Goal: Complete application form

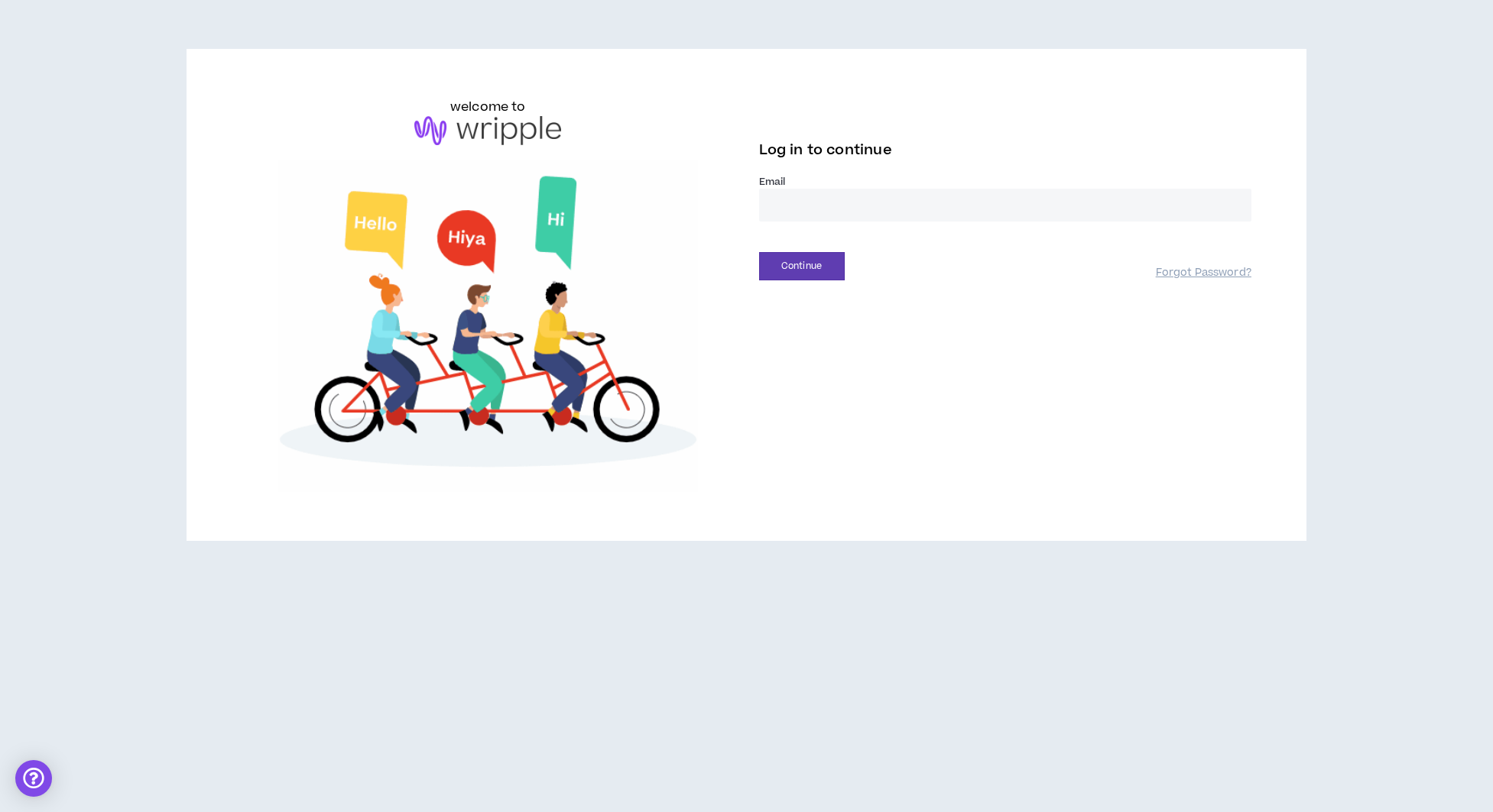
type input "**********"
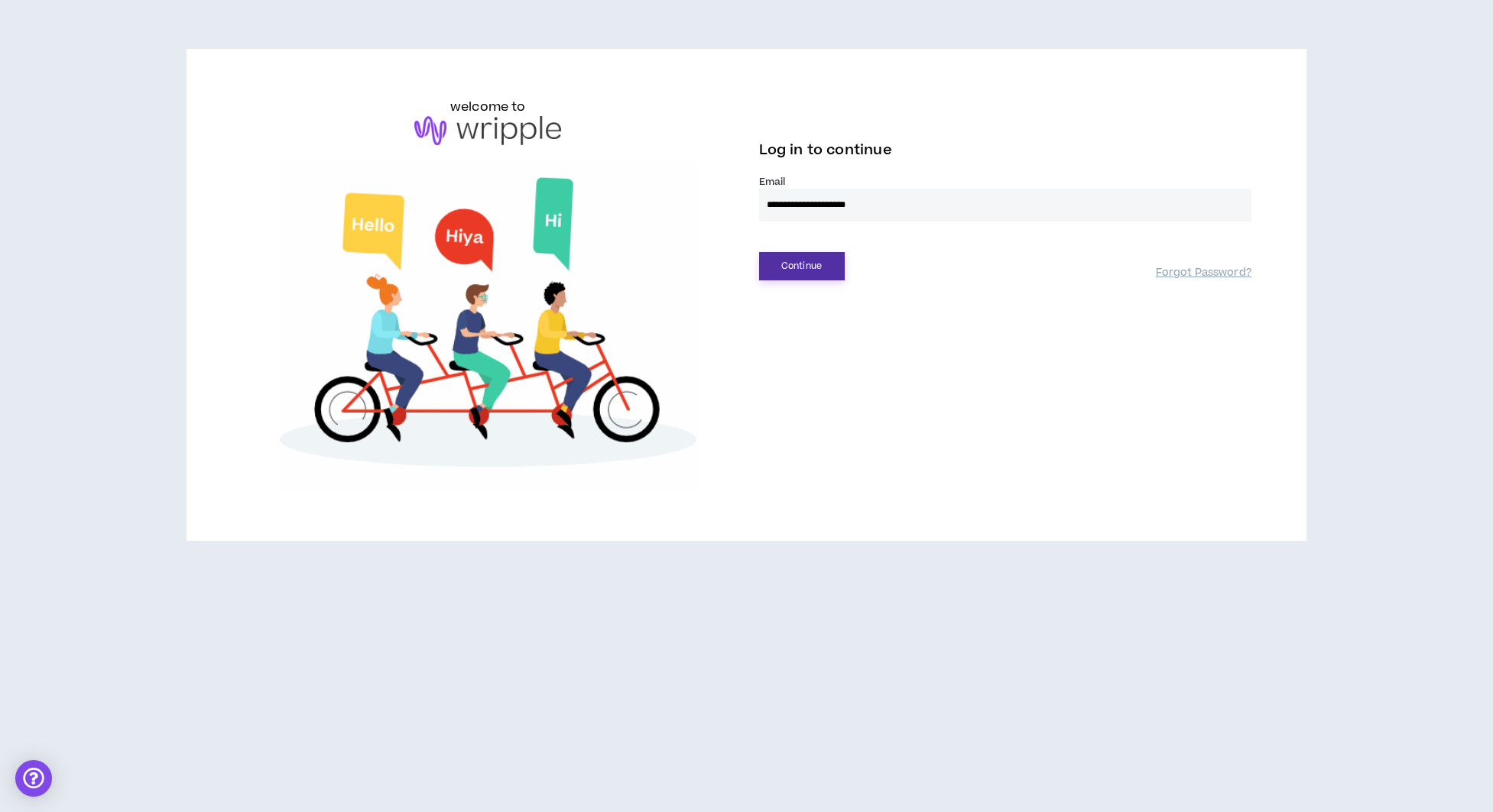
click at [799, 266] on button "Continue" at bounding box center [801, 266] width 85 height 28
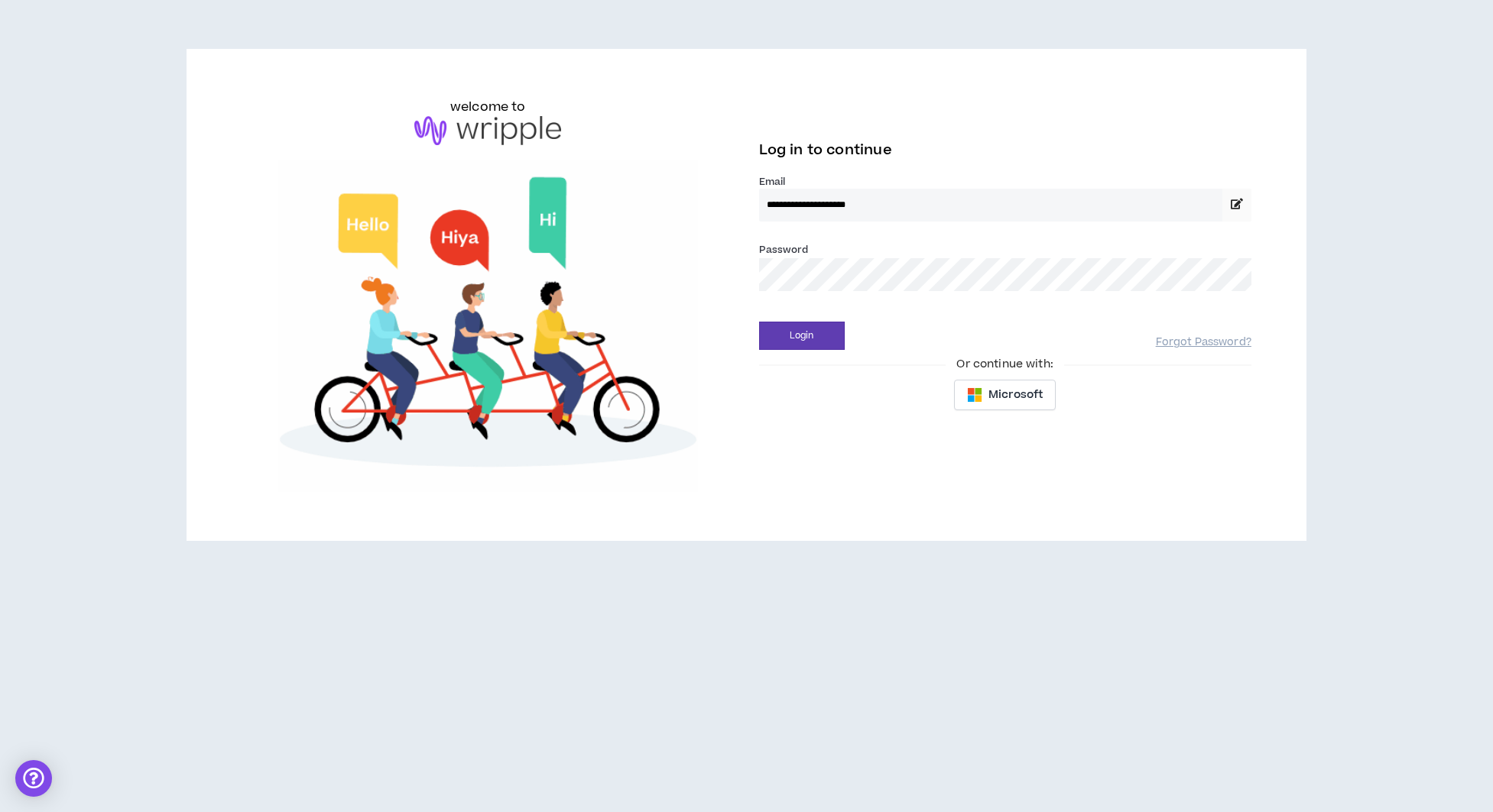
click at [807, 350] on div "**********" at bounding box center [1005, 258] width 517 height 322
click at [796, 340] on button "Login" at bounding box center [801, 335] width 85 height 28
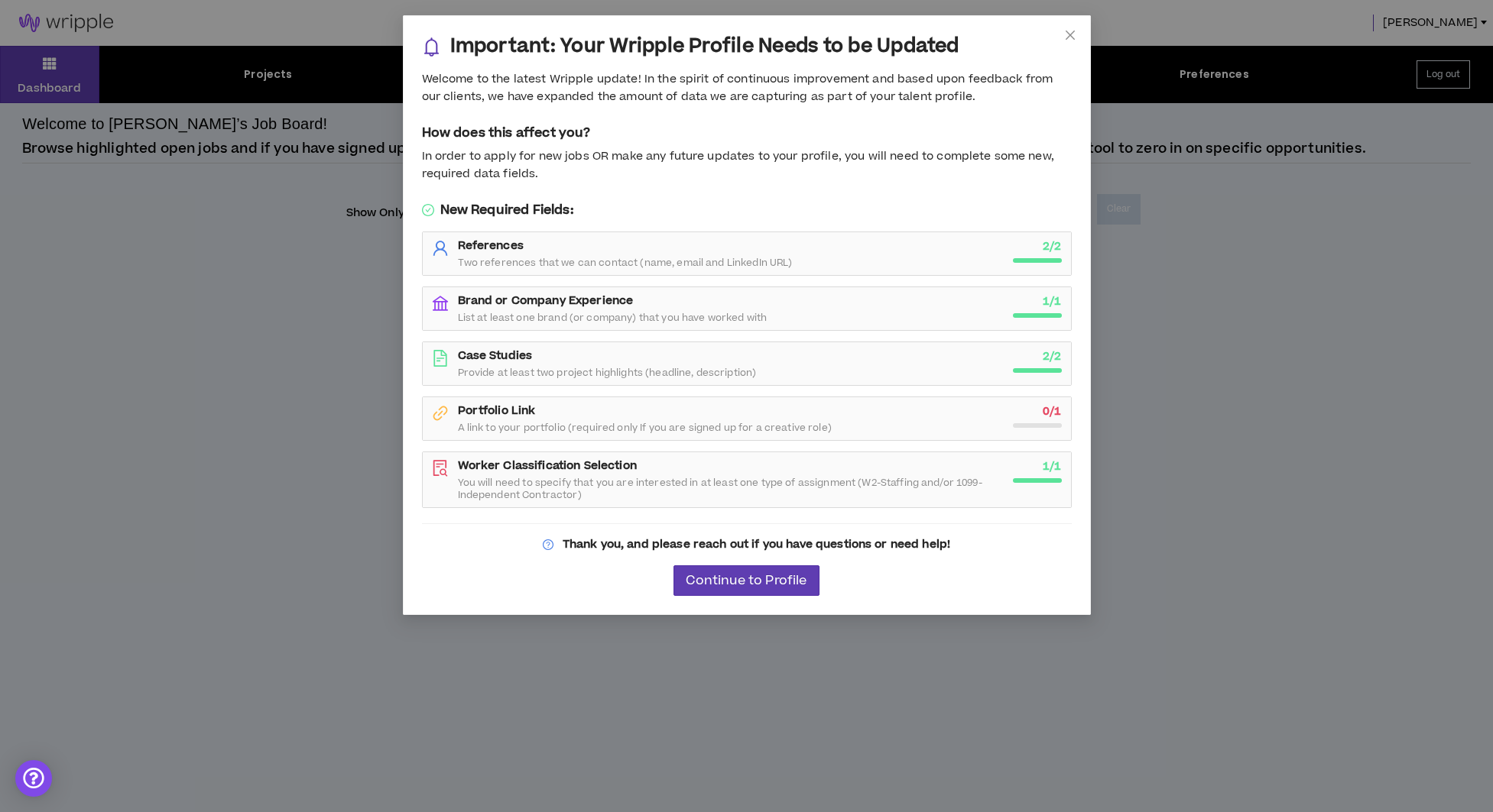
click at [784, 584] on span "Continue to Profile" at bounding box center [746, 581] width 121 height 15
select select "*"
select select "US"
select select "*******"
select select "*"
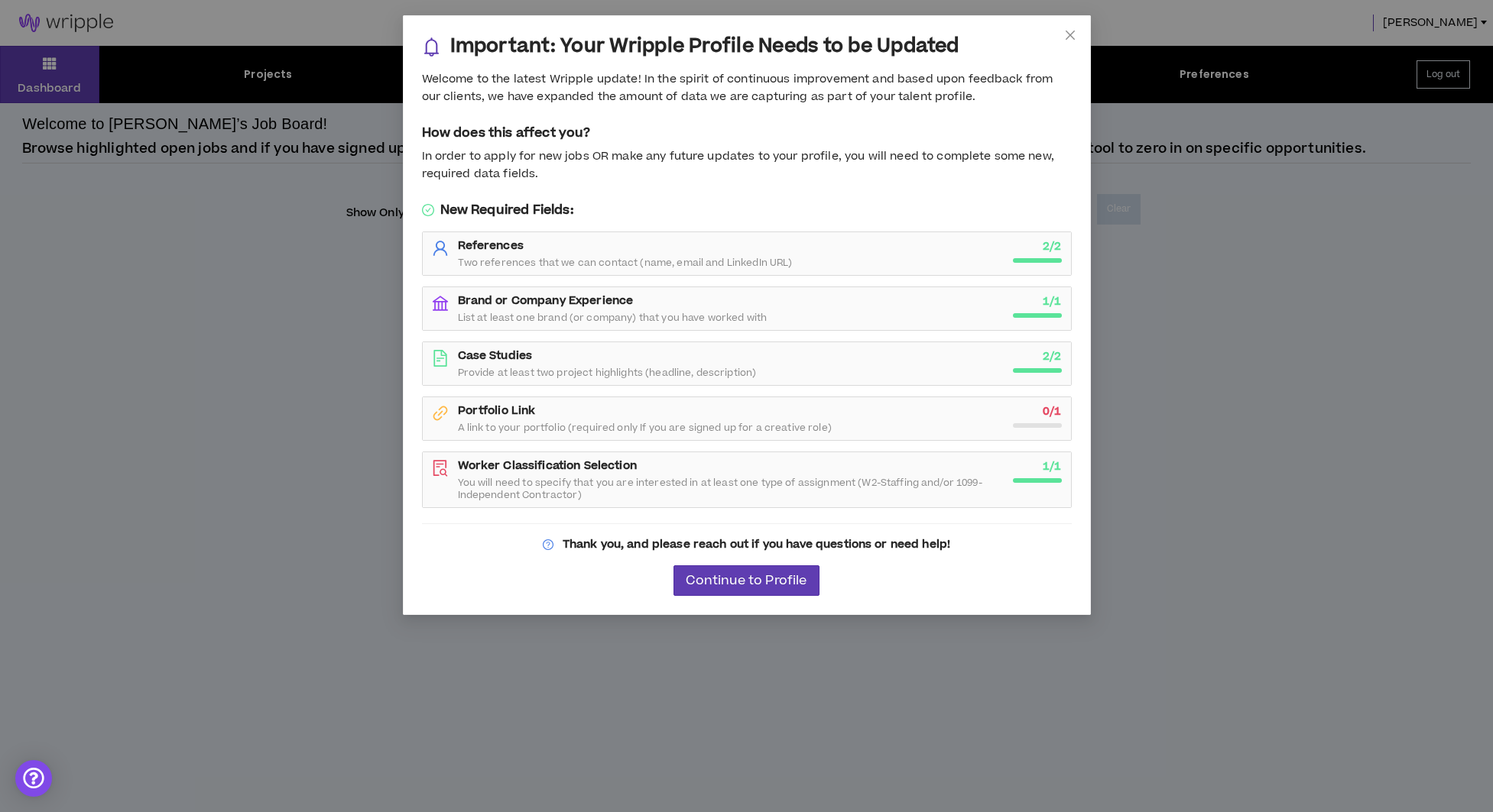
select select "**********"
select select "*****"
select select "***"
select select "**********"
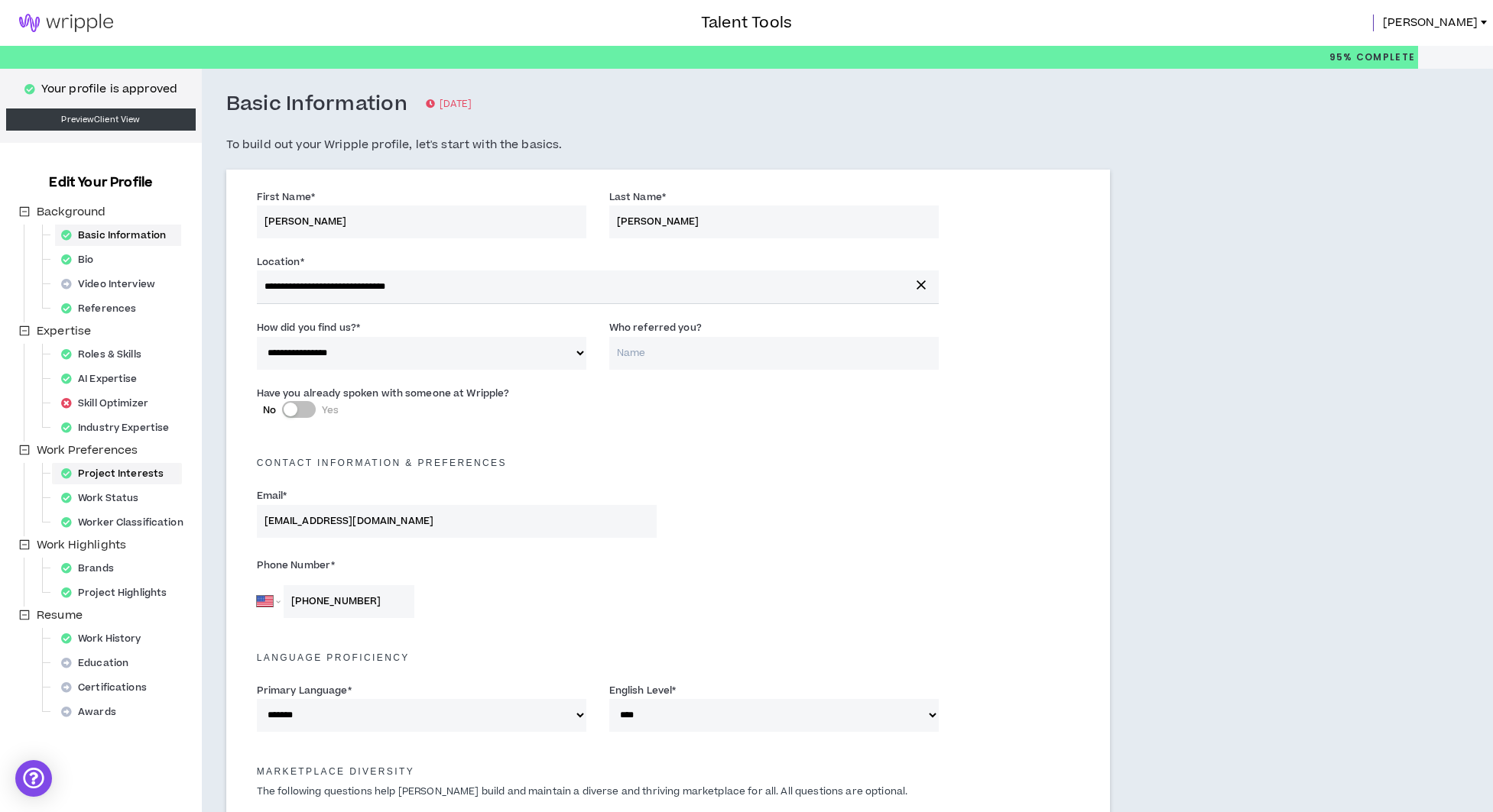
click at [120, 473] on div "Project Interests" at bounding box center [117, 473] width 123 height 21
select select "*"
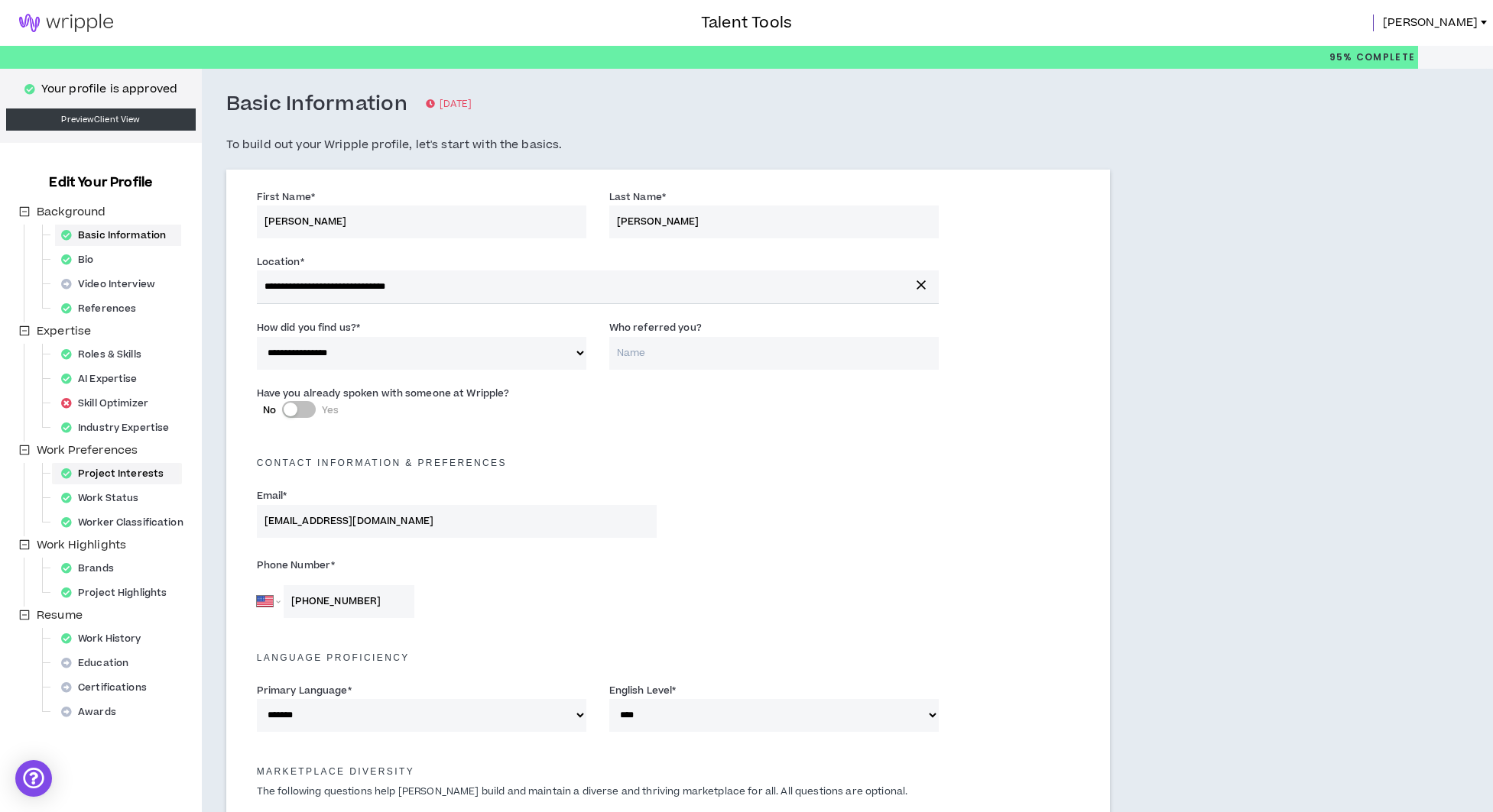
select select "*"
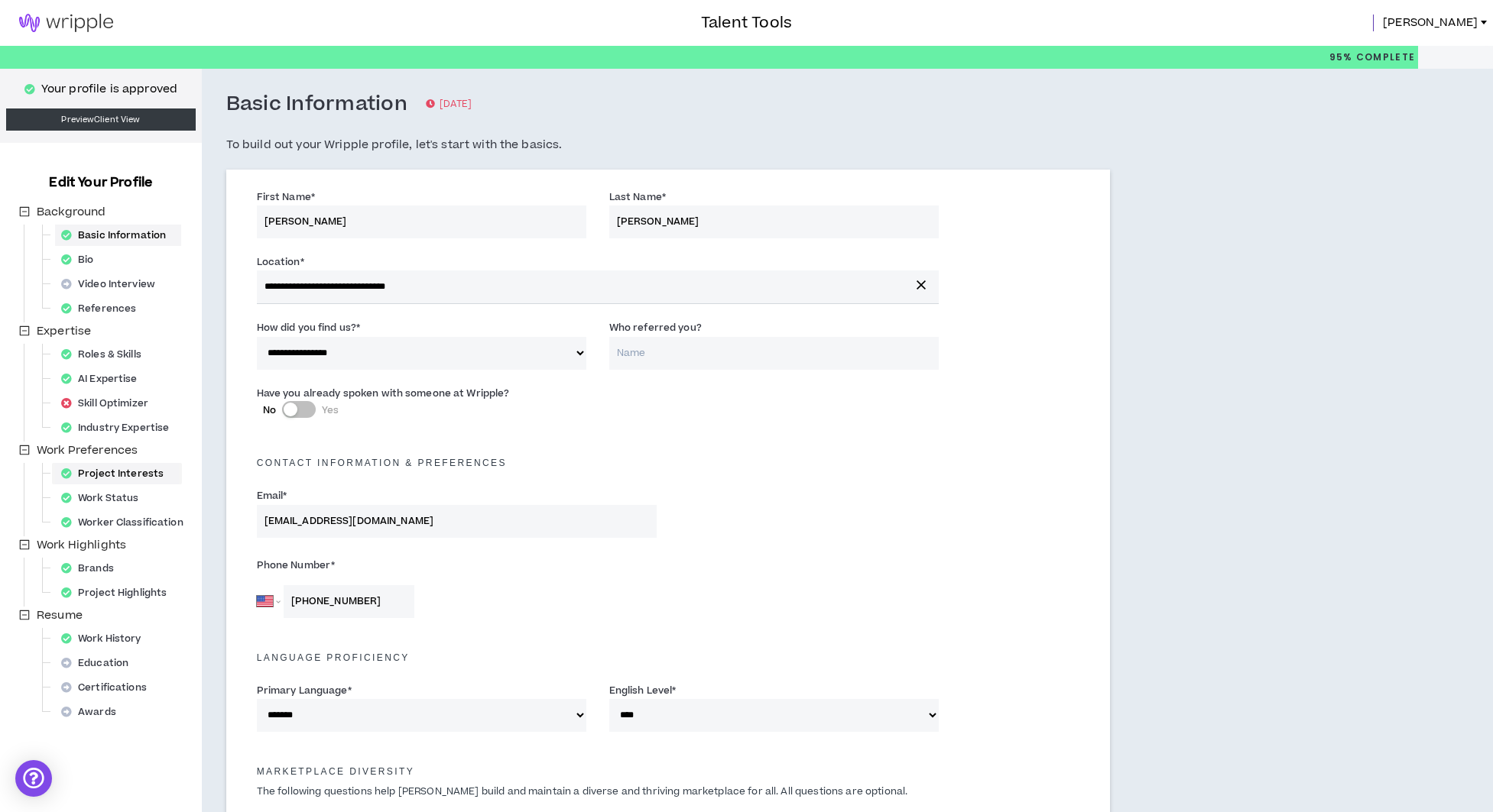
select select "*"
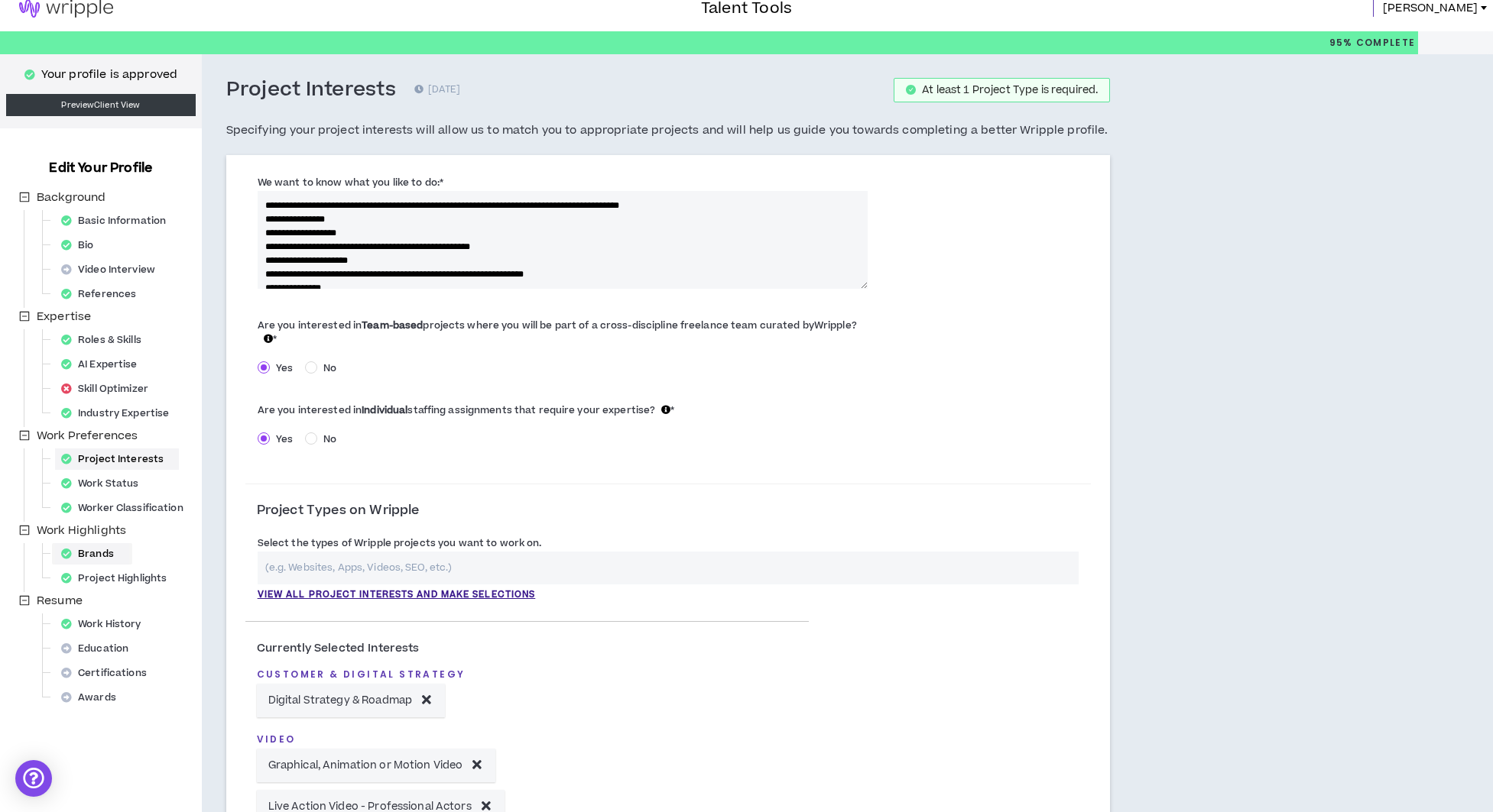
scroll to position [17, 0]
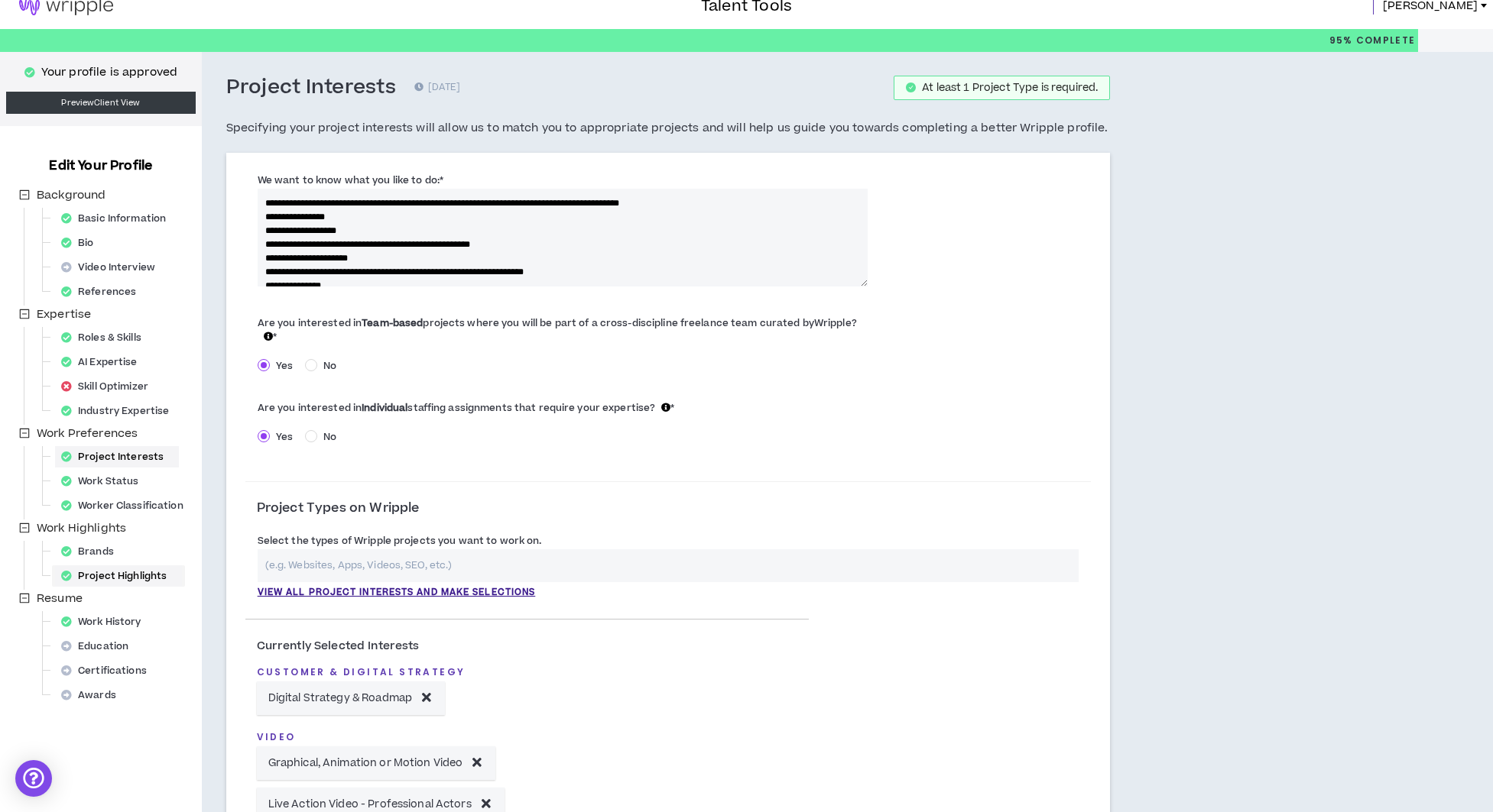
click at [109, 576] on div "Project Highlights" at bounding box center [119, 576] width 127 height 21
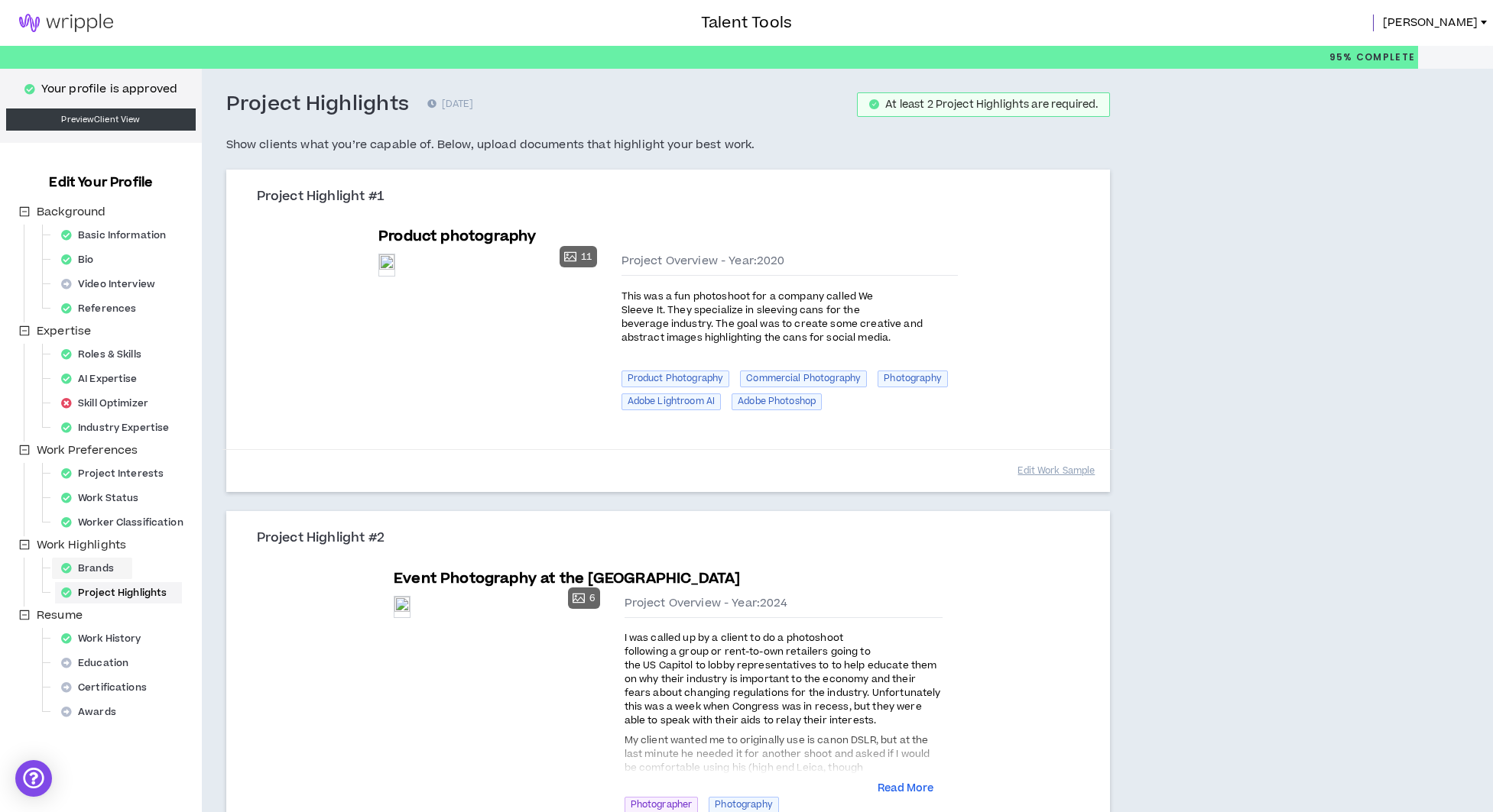
click at [128, 569] on span "Brands" at bounding box center [92, 568] width 80 height 21
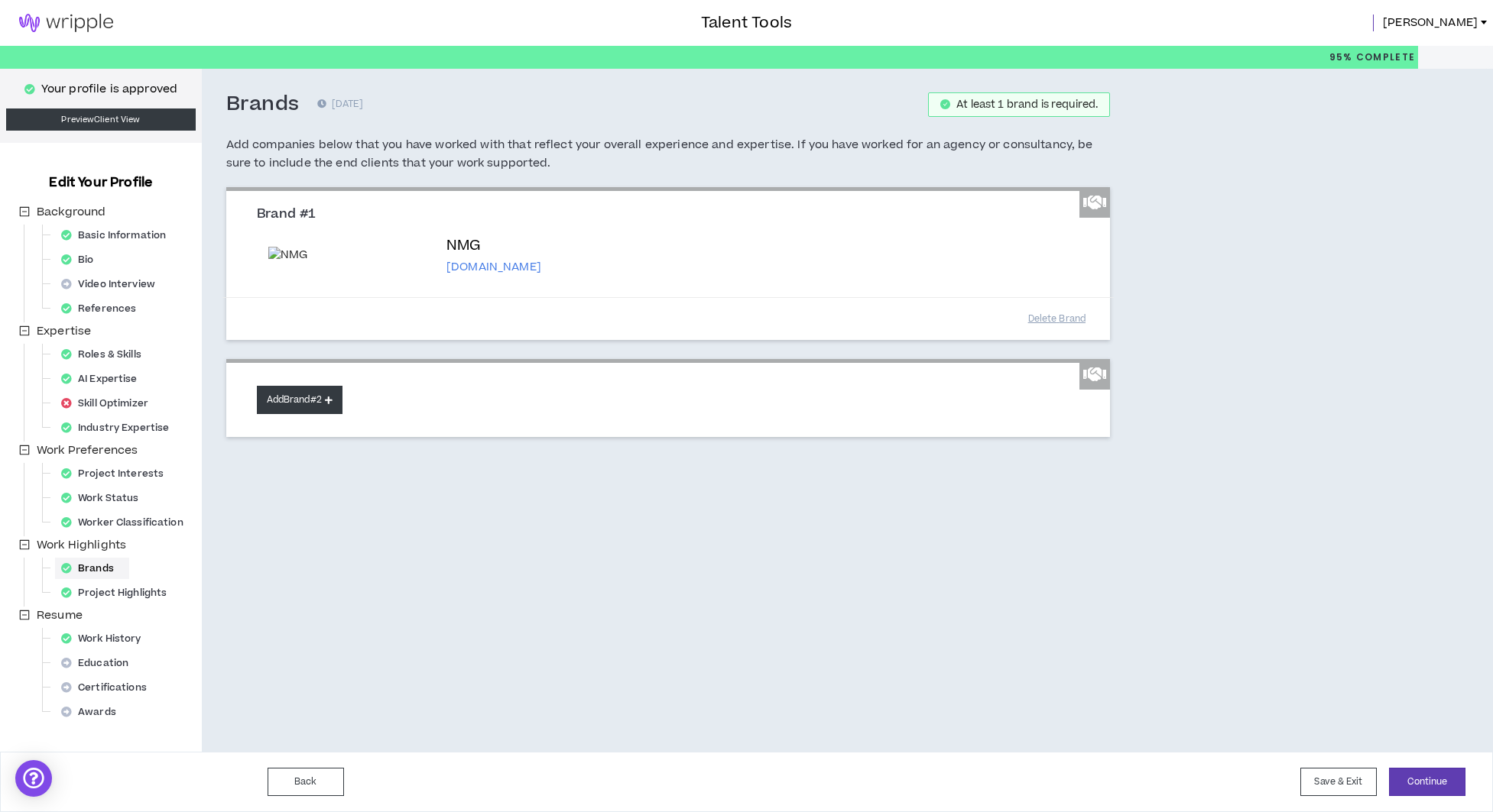
click at [314, 411] on button "Add Brand #2" at bounding box center [299, 400] width 85 height 28
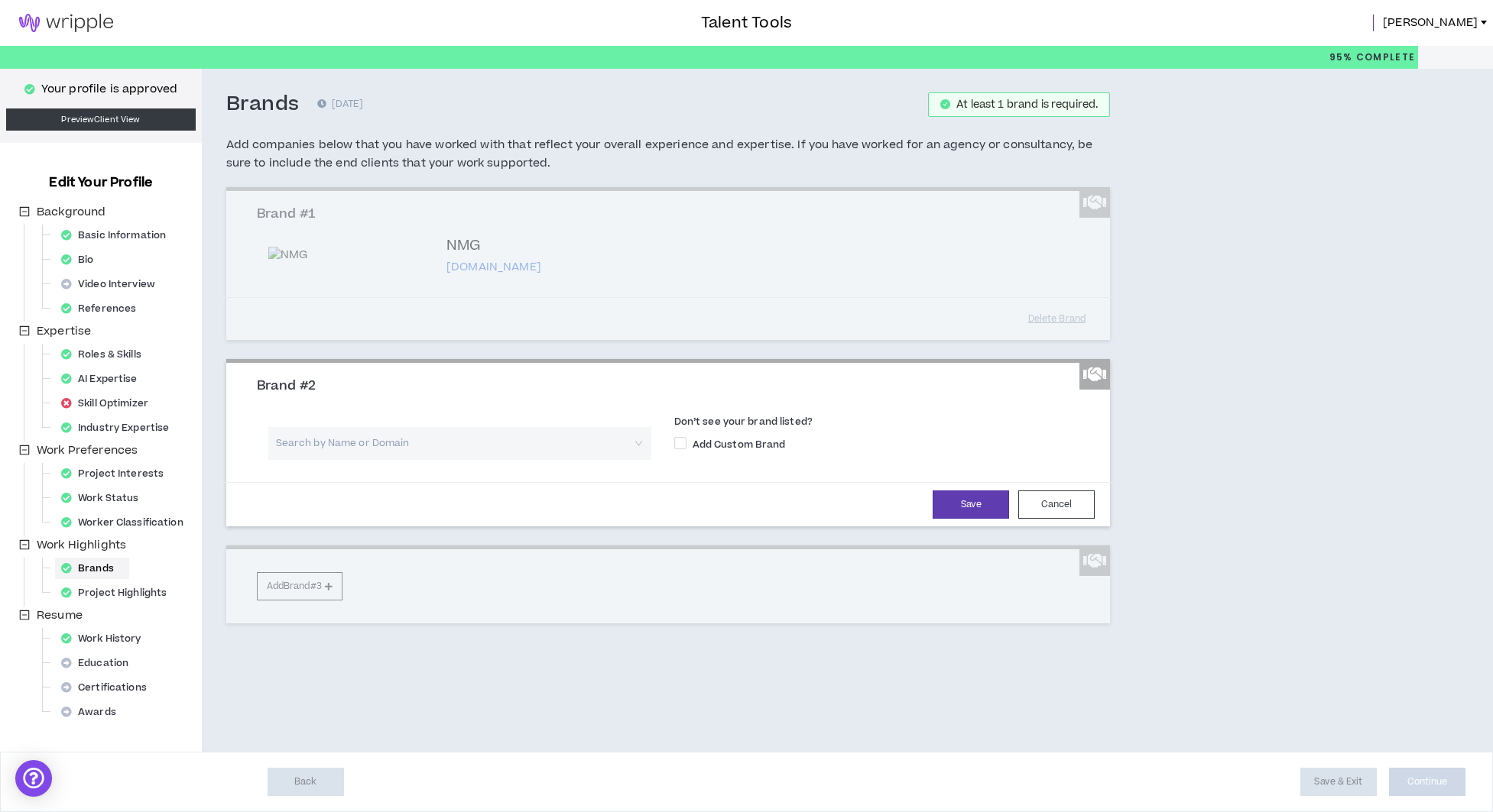
click at [321, 455] on input "search" at bounding box center [455, 443] width 356 height 32
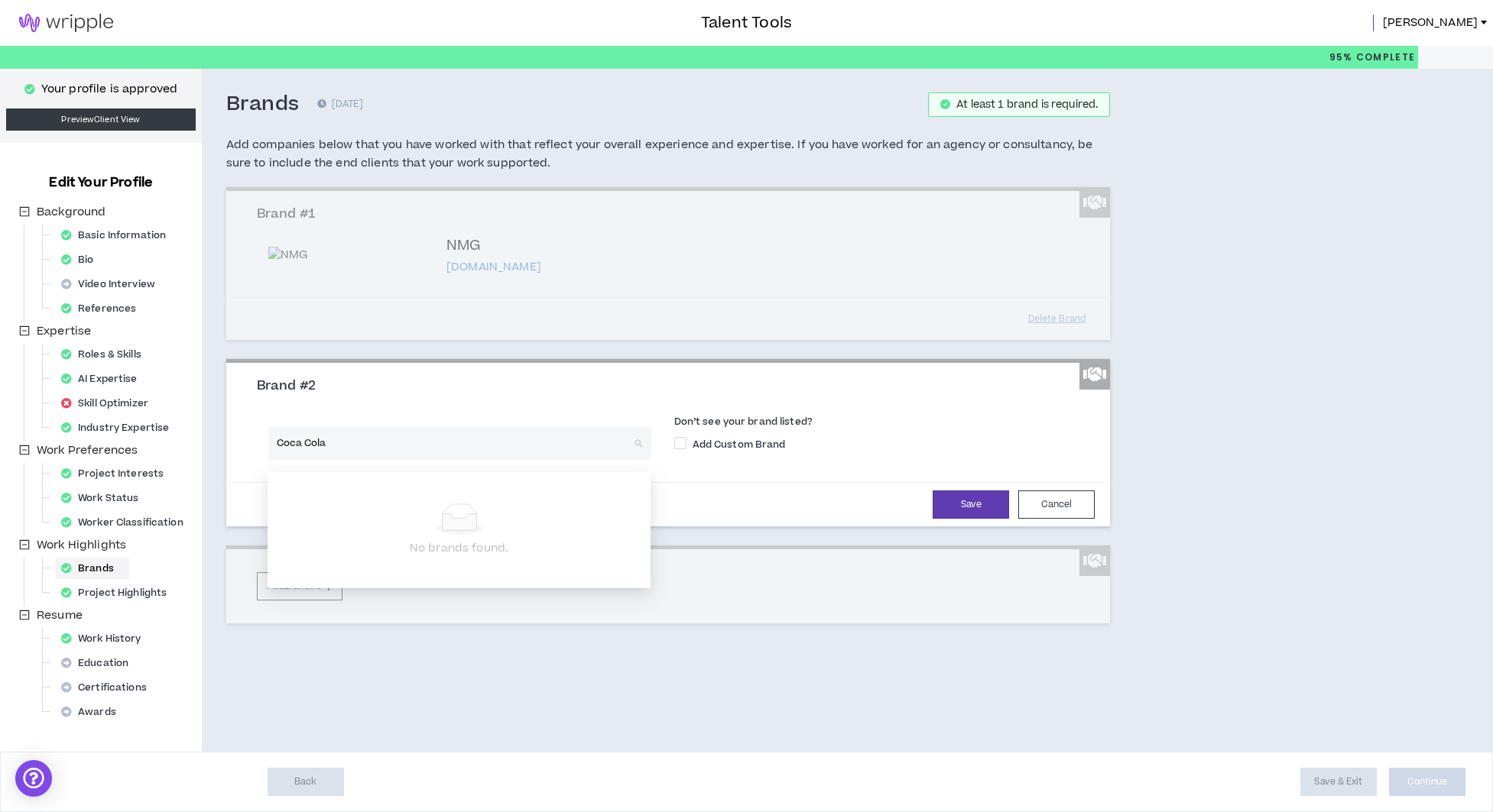
drag, startPoint x: 351, startPoint y: 456, endPoint x: 274, endPoint y: 447, distance: 77.5
click at [271, 447] on div "Coca Cola Search by Name or Domain" at bounding box center [459, 443] width 383 height 32
type input "cocacola"
drag, startPoint x: 257, startPoint y: 451, endPoint x: 220, endPoint y: 451, distance: 37.0
click at [168, 451] on div "Your profile is approved Preview Client View Edit Your Profile Background Basic…" at bounding box center [746, 410] width 1493 height 683
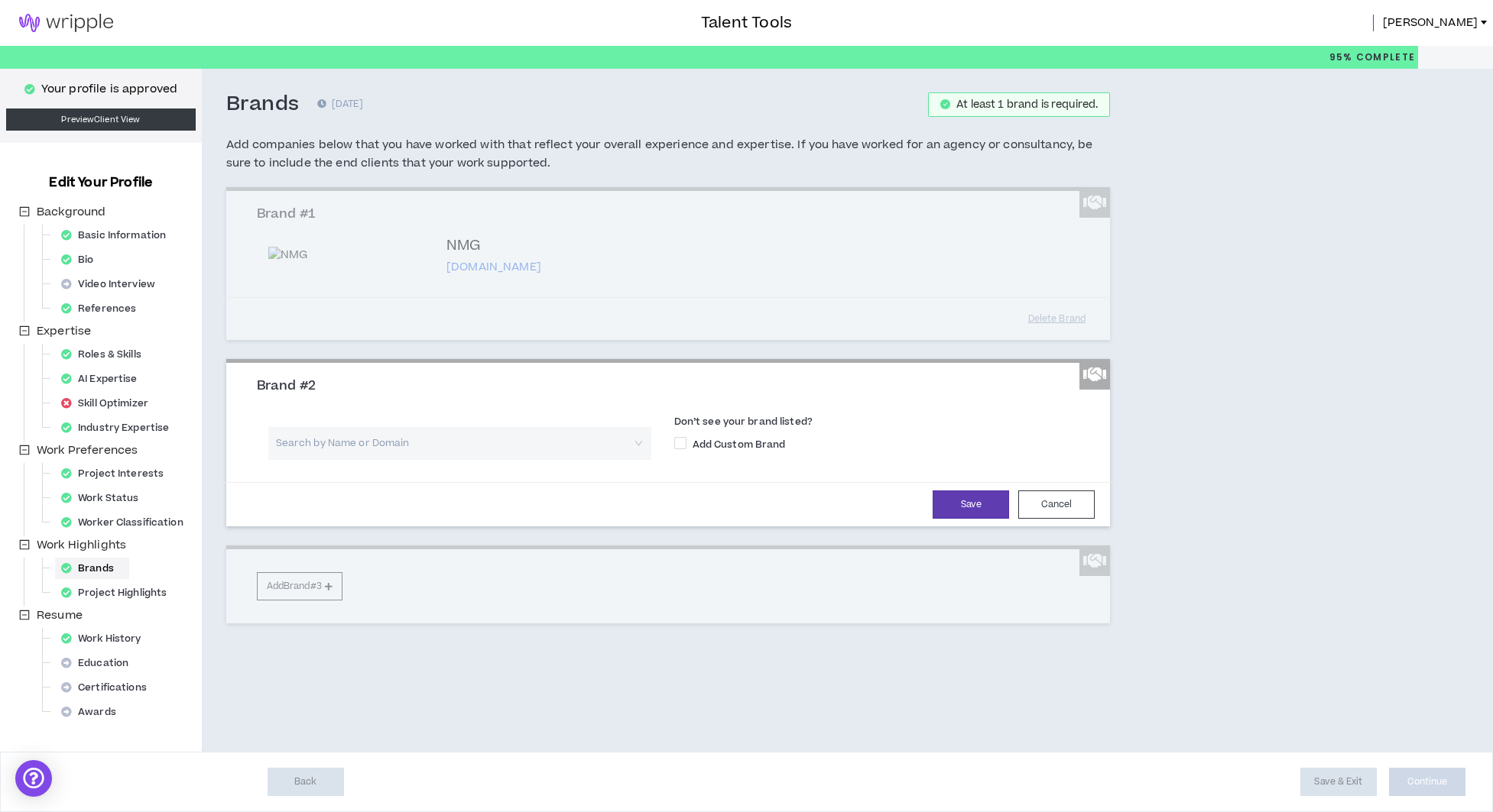
click at [857, 496] on div "Save Cancel" at bounding box center [669, 504] width 892 height 45
click at [301, 460] on input "search" at bounding box center [455, 443] width 356 height 32
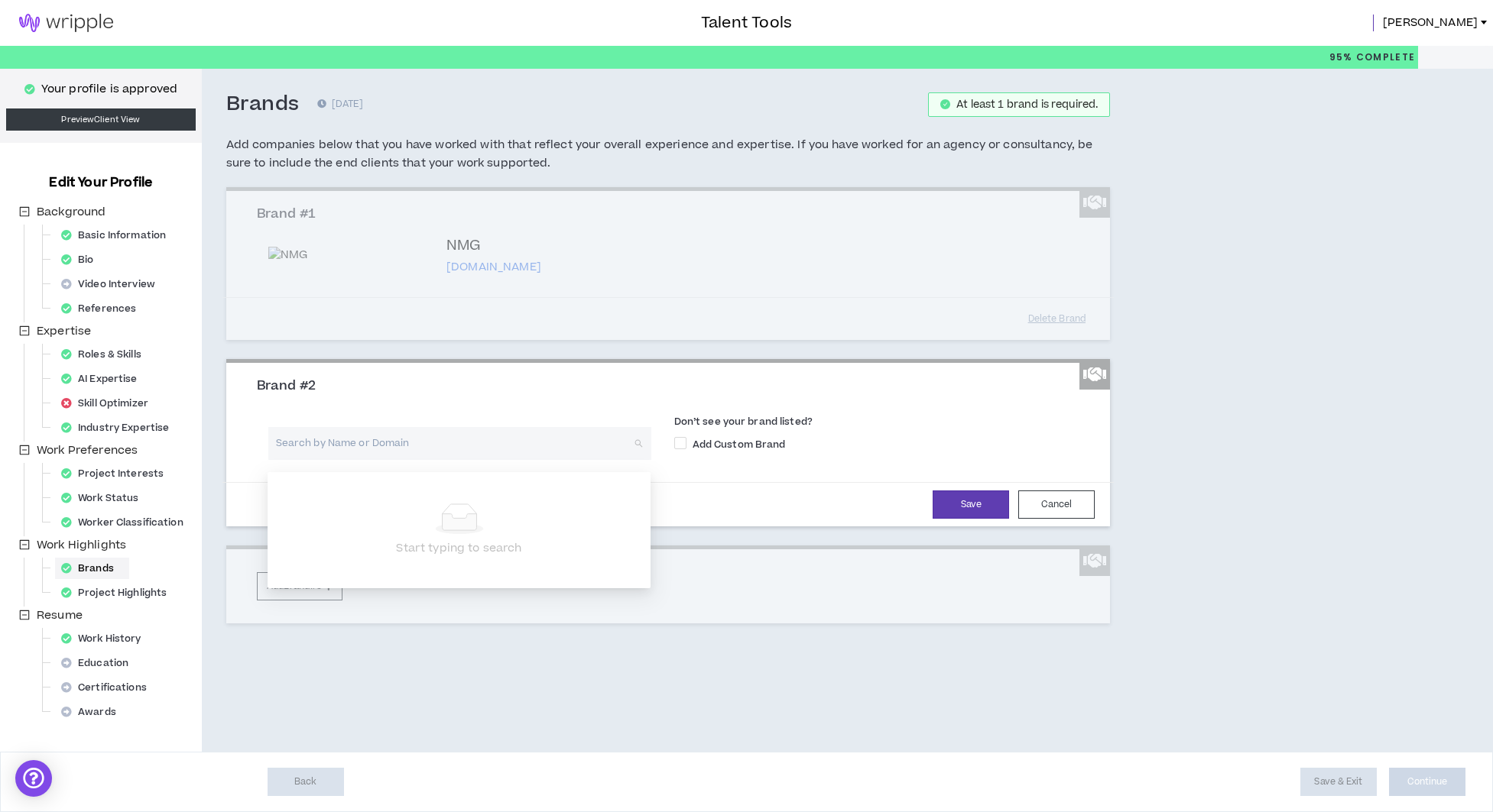
click at [346, 456] on input "search" at bounding box center [455, 443] width 356 height 32
click at [438, 408] on div "Brand #2" at bounding box center [669, 393] width 846 height 29
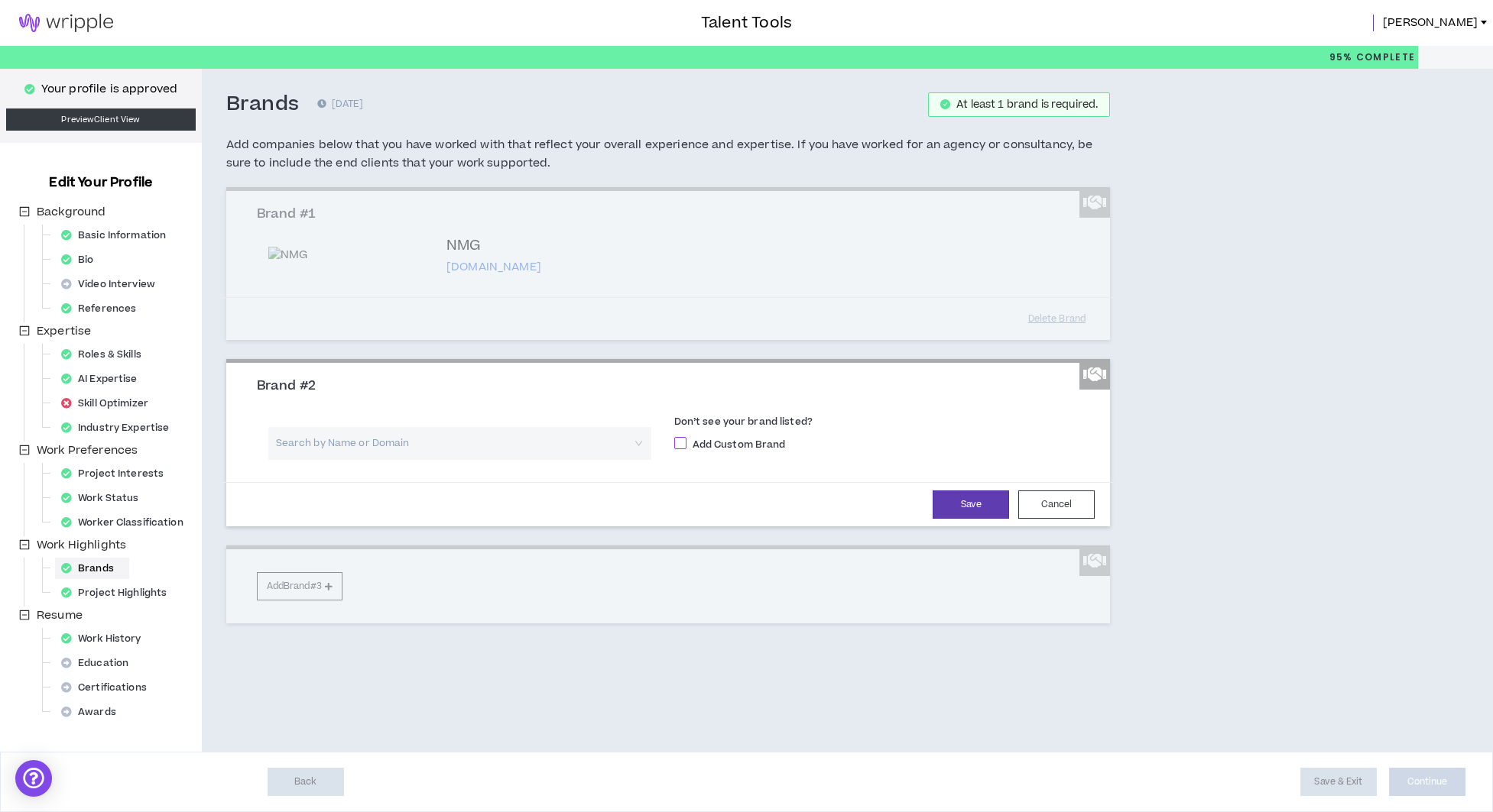
click at [686, 449] on span at bounding box center [680, 443] width 12 height 12
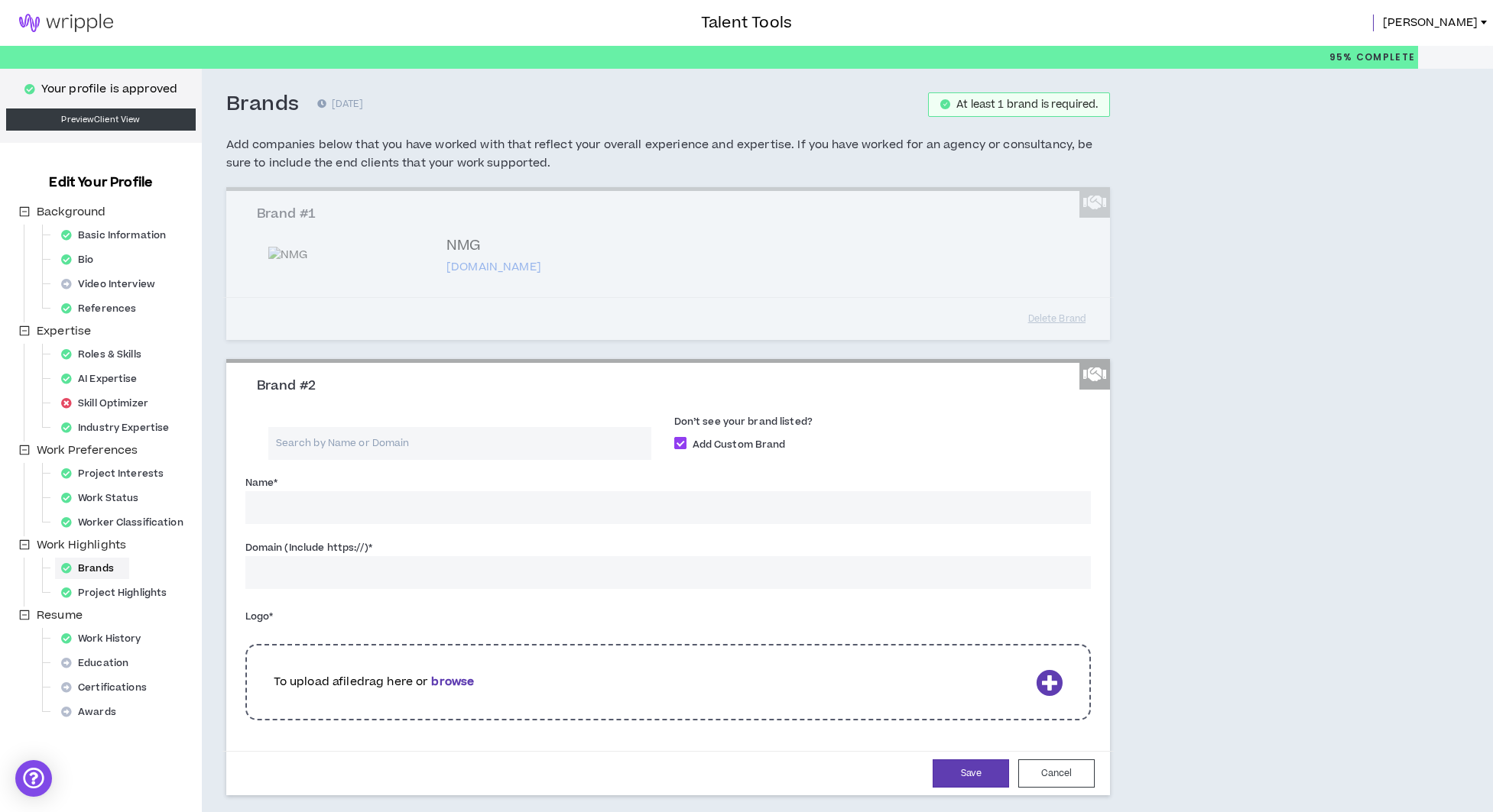
click at [680, 451] on label "Add Custom Brand" at bounding box center [883, 443] width 418 height 16
checkbox input "*****"
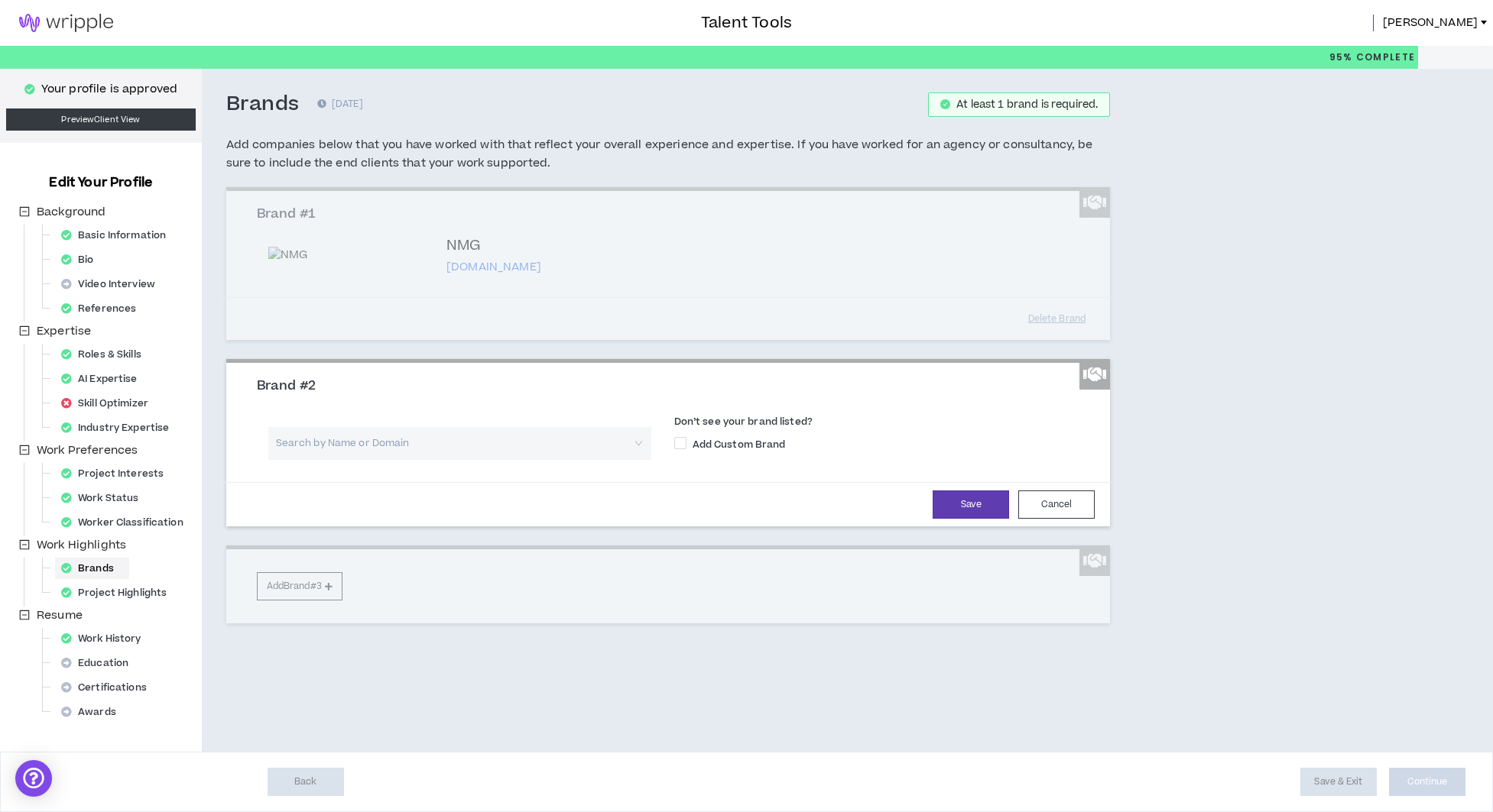
click at [454, 459] on input "search" at bounding box center [455, 443] width 356 height 32
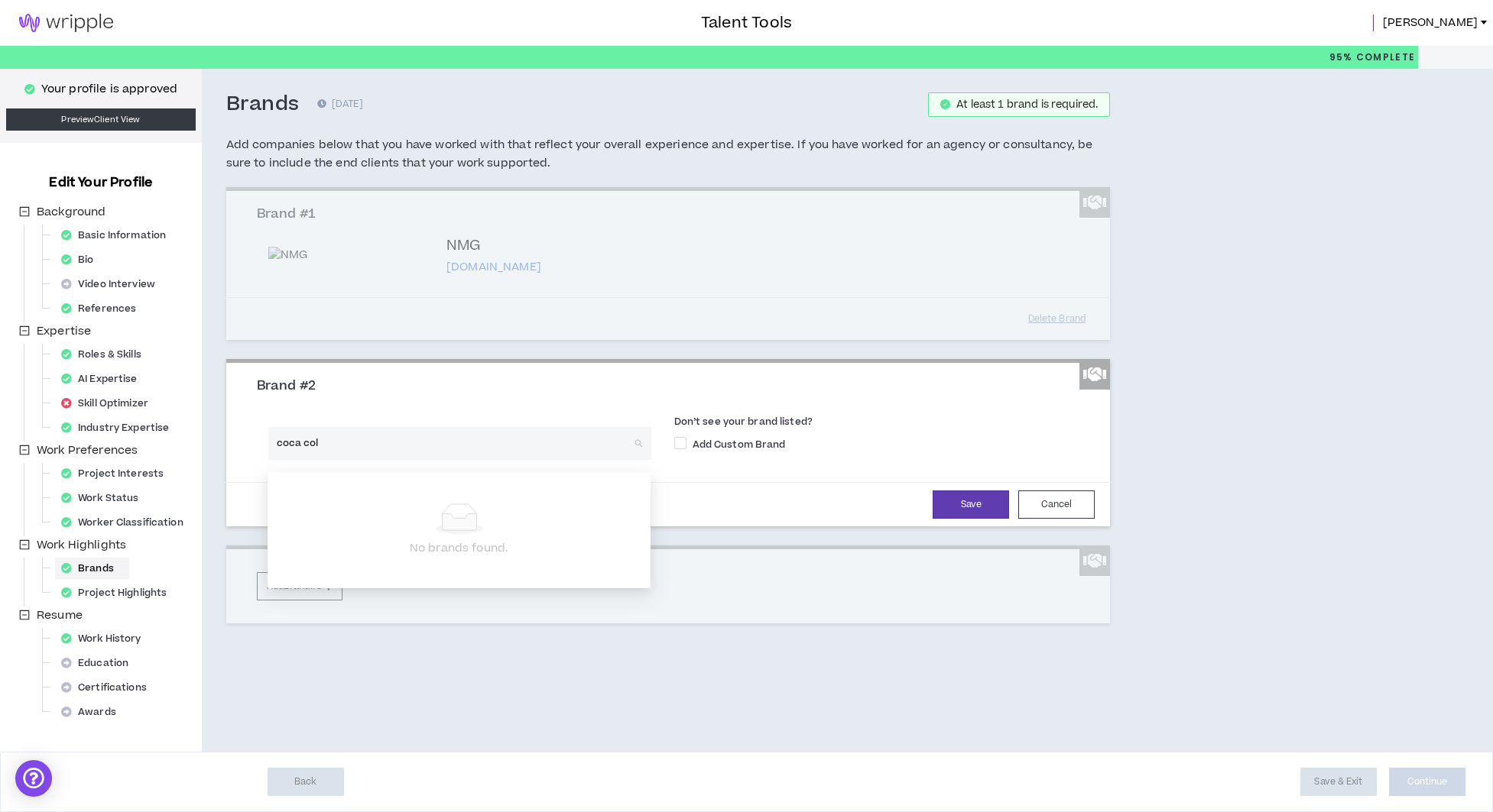
type input "coca cola"
click at [755, 500] on div "Save Cancel" at bounding box center [668, 504] width 854 height 28
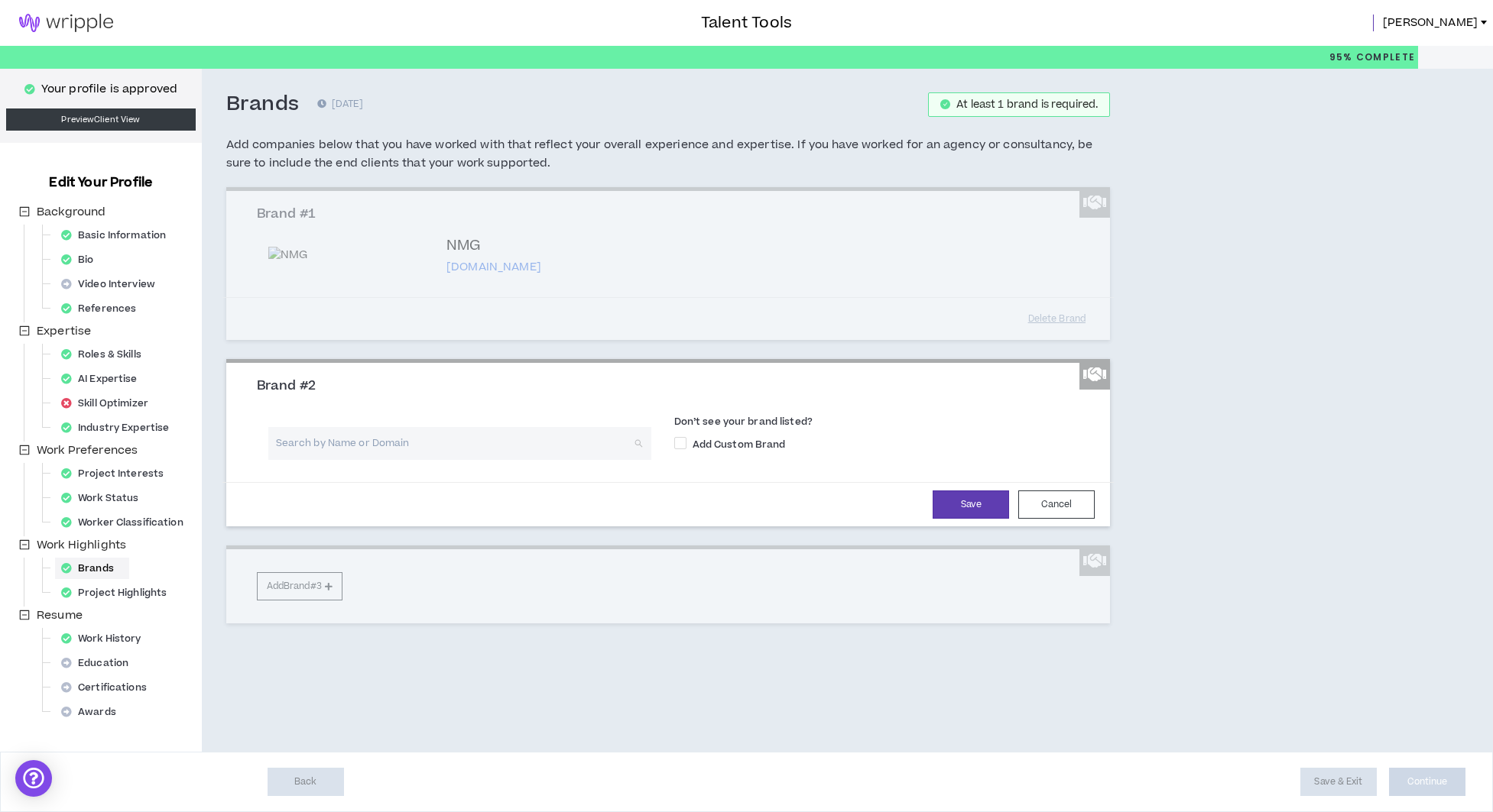
click at [344, 454] on input "search" at bounding box center [455, 443] width 356 height 32
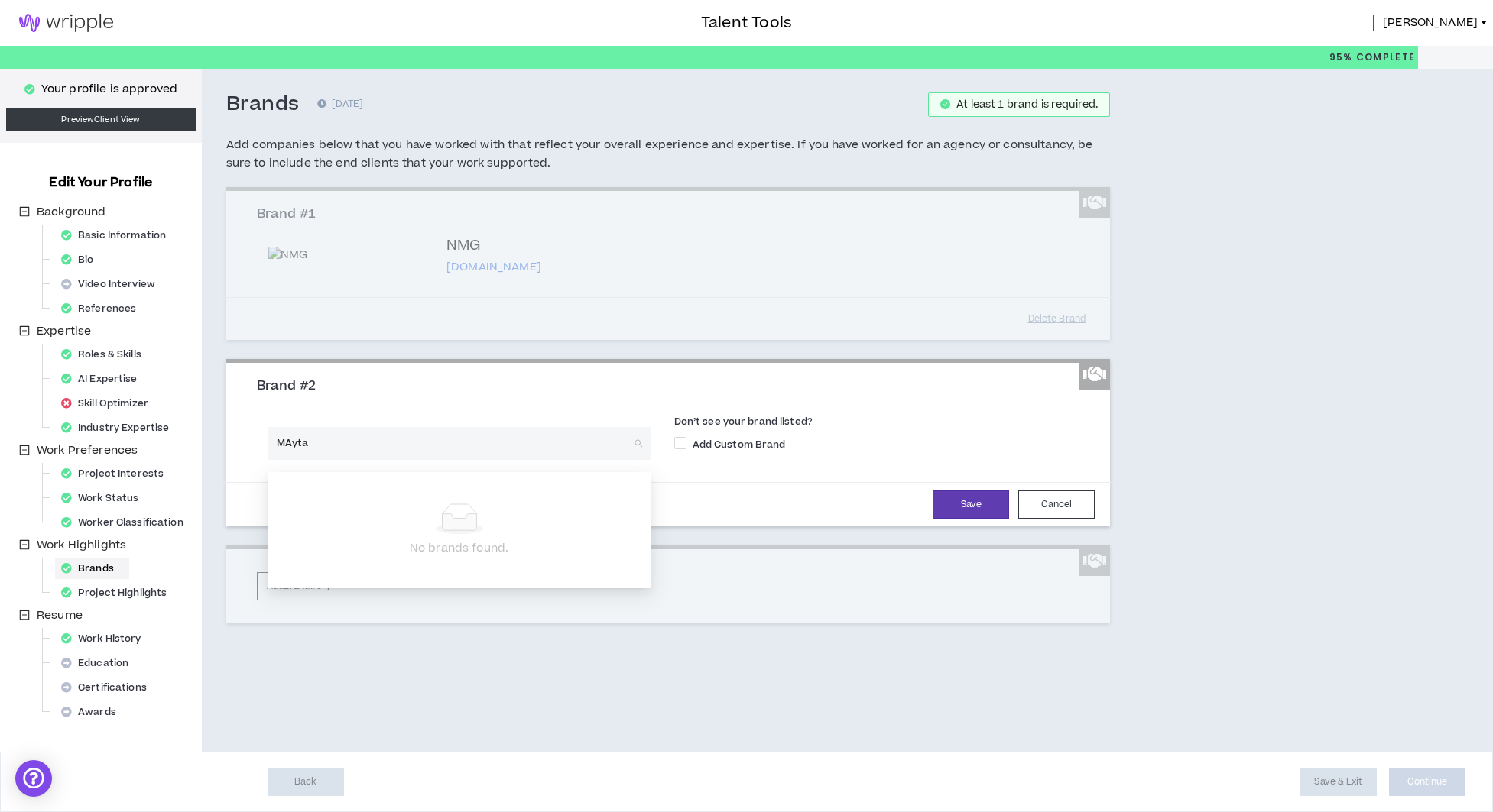
type input "MAytag"
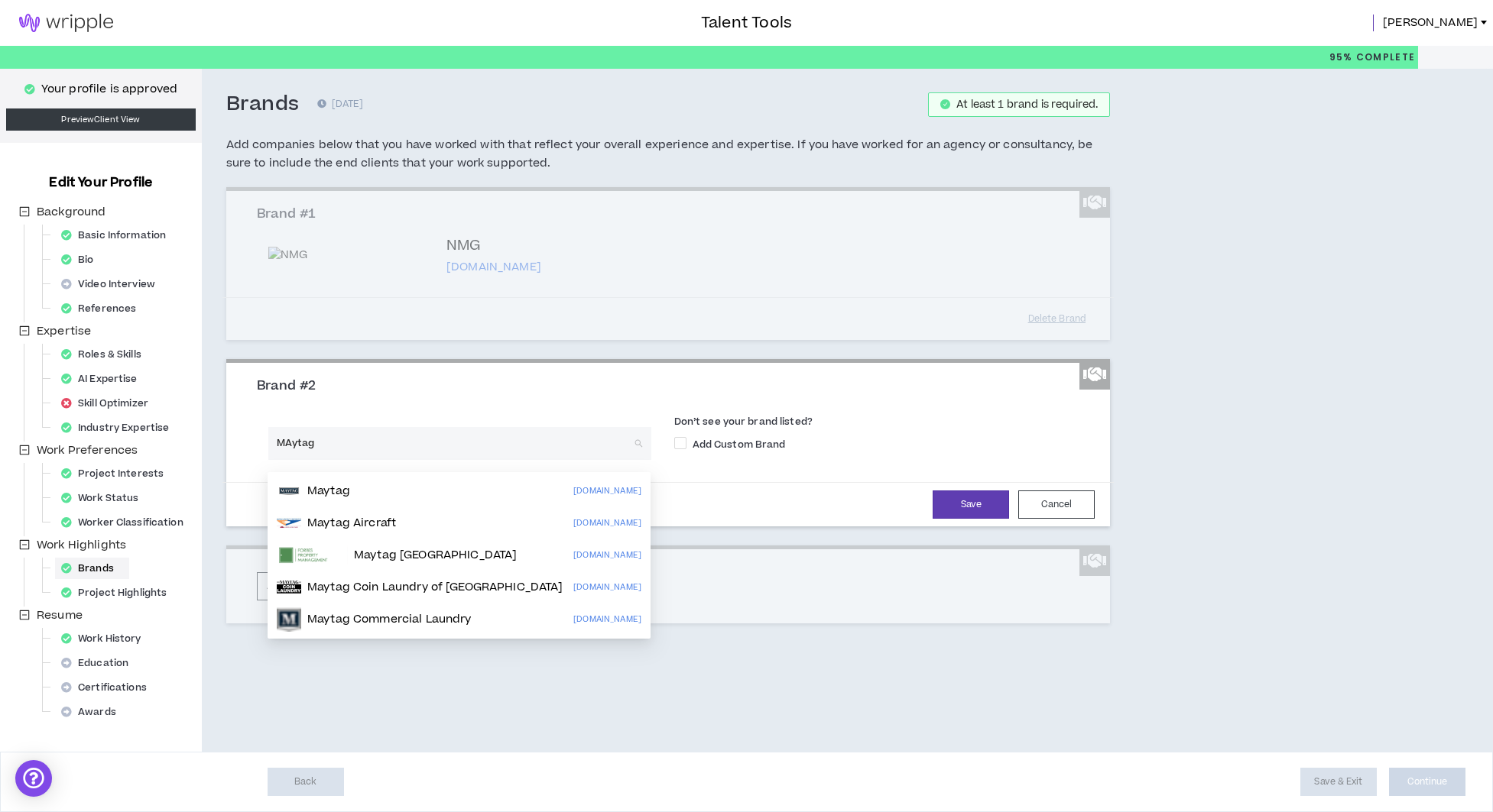
drag, startPoint x: 335, startPoint y: 452, endPoint x: 238, endPoint y: 443, distance: 97.4
click at [223, 444] on div "Brands [DATE] At least 1 brand is required. Add companies below that you have w…" at bounding box center [668, 384] width 933 height 630
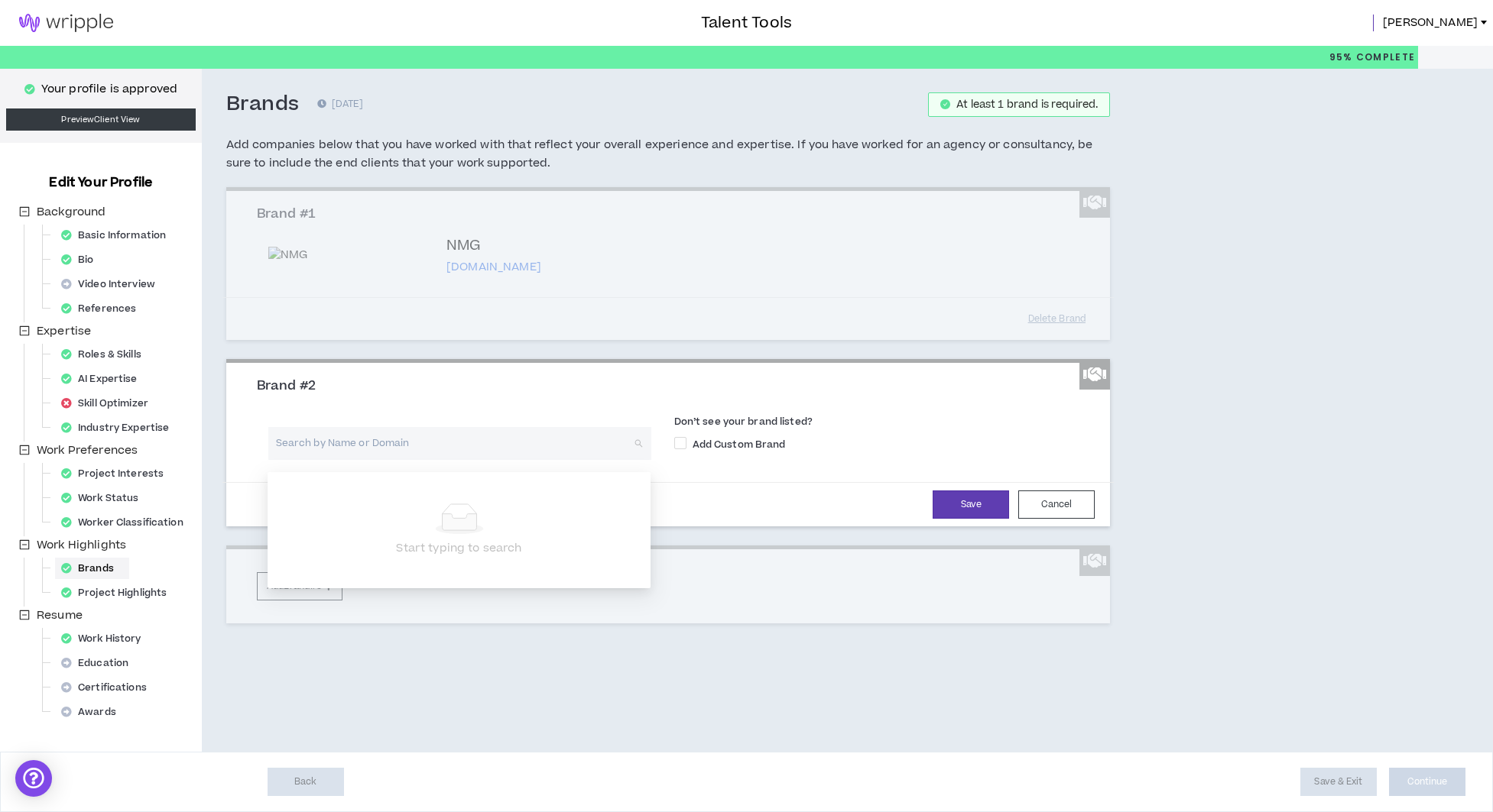
click at [753, 710] on div "Brands [DATE] At least 1 brand is required. Add companies below that you have w…" at bounding box center [761, 410] width 1120 height 683
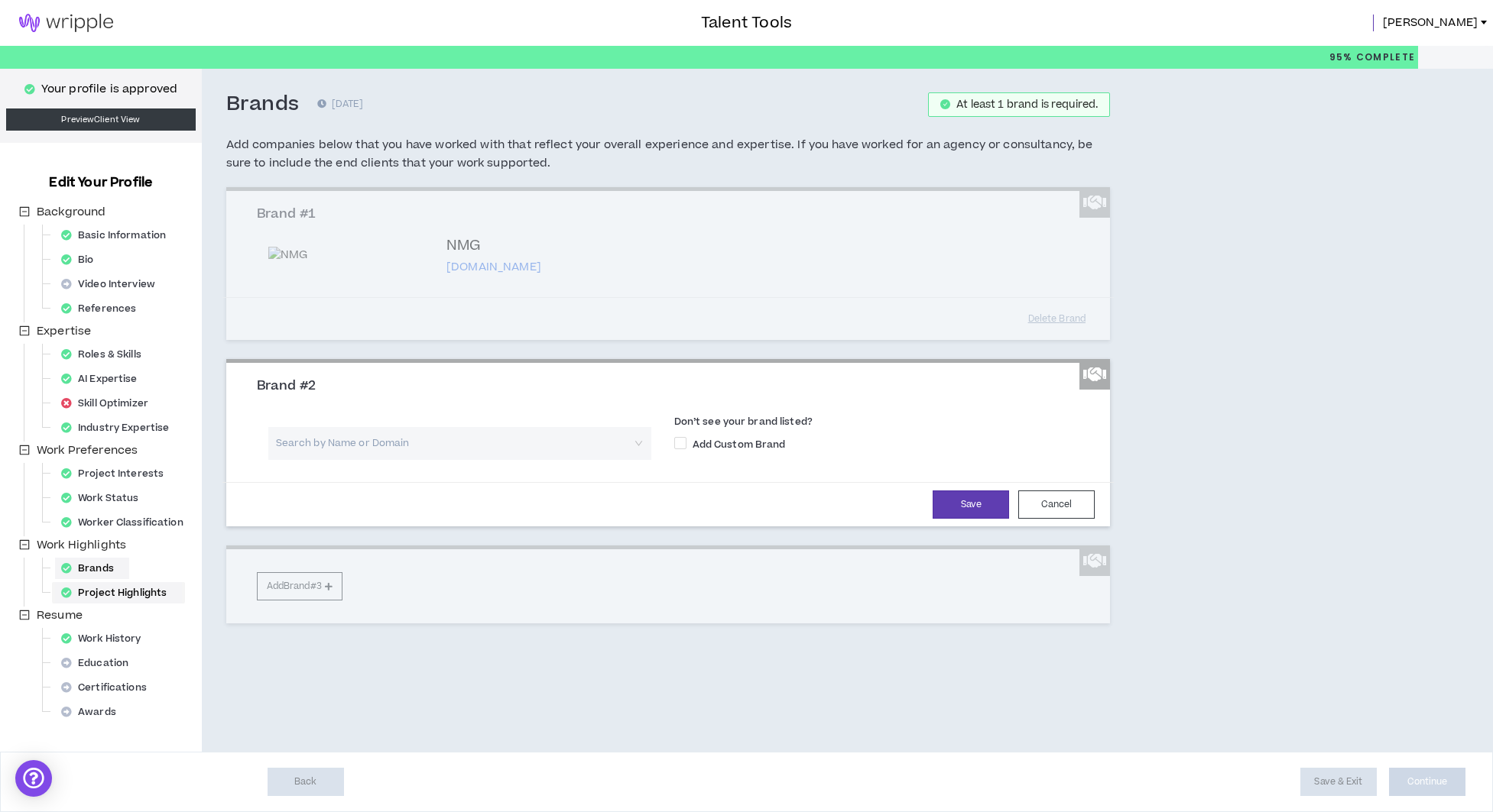
click at [128, 590] on div "Project Highlights" at bounding box center [119, 593] width 127 height 21
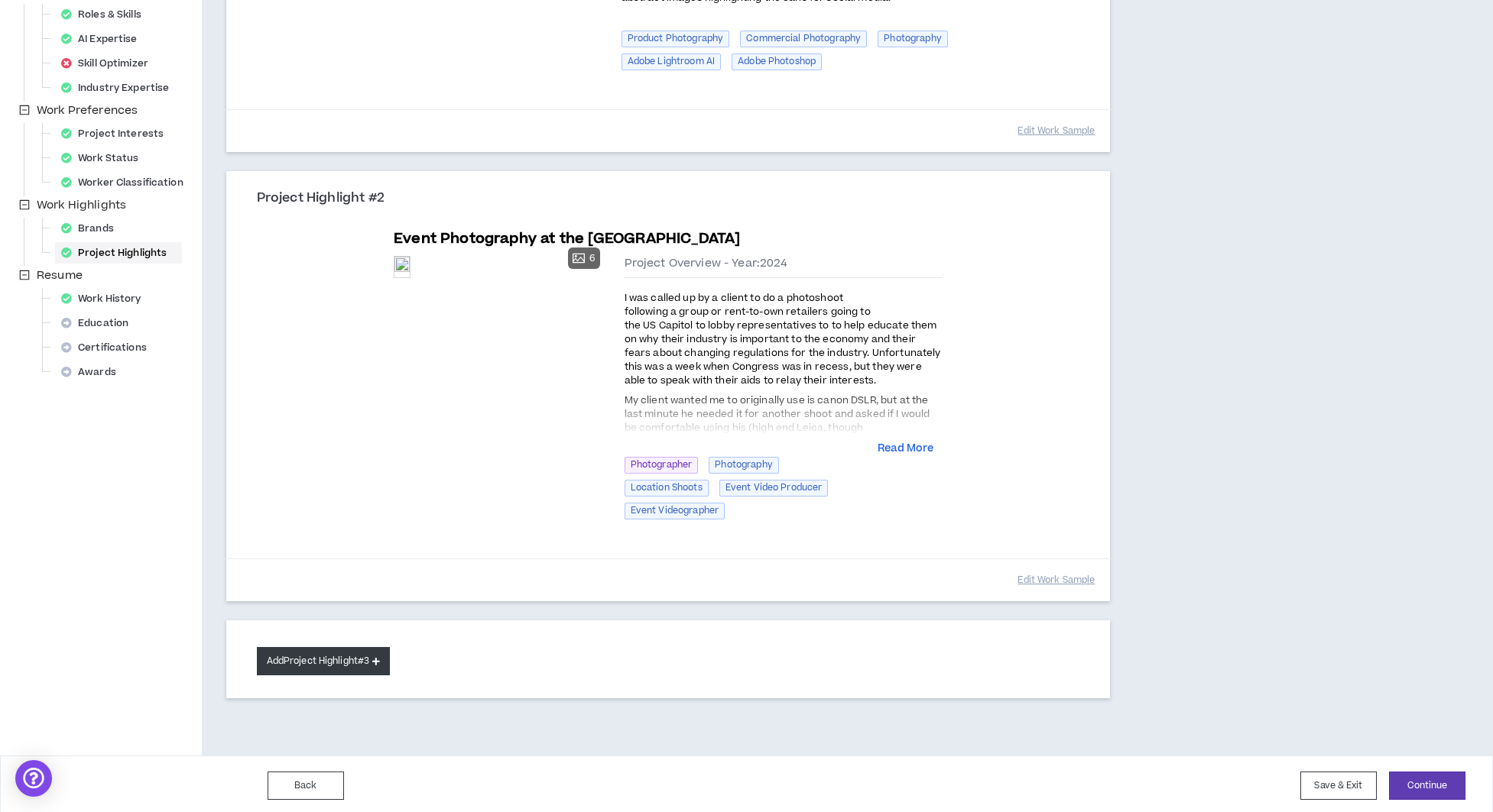
scroll to position [339, 0]
click at [339, 661] on button "Add Project Highlight #3" at bounding box center [323, 662] width 134 height 28
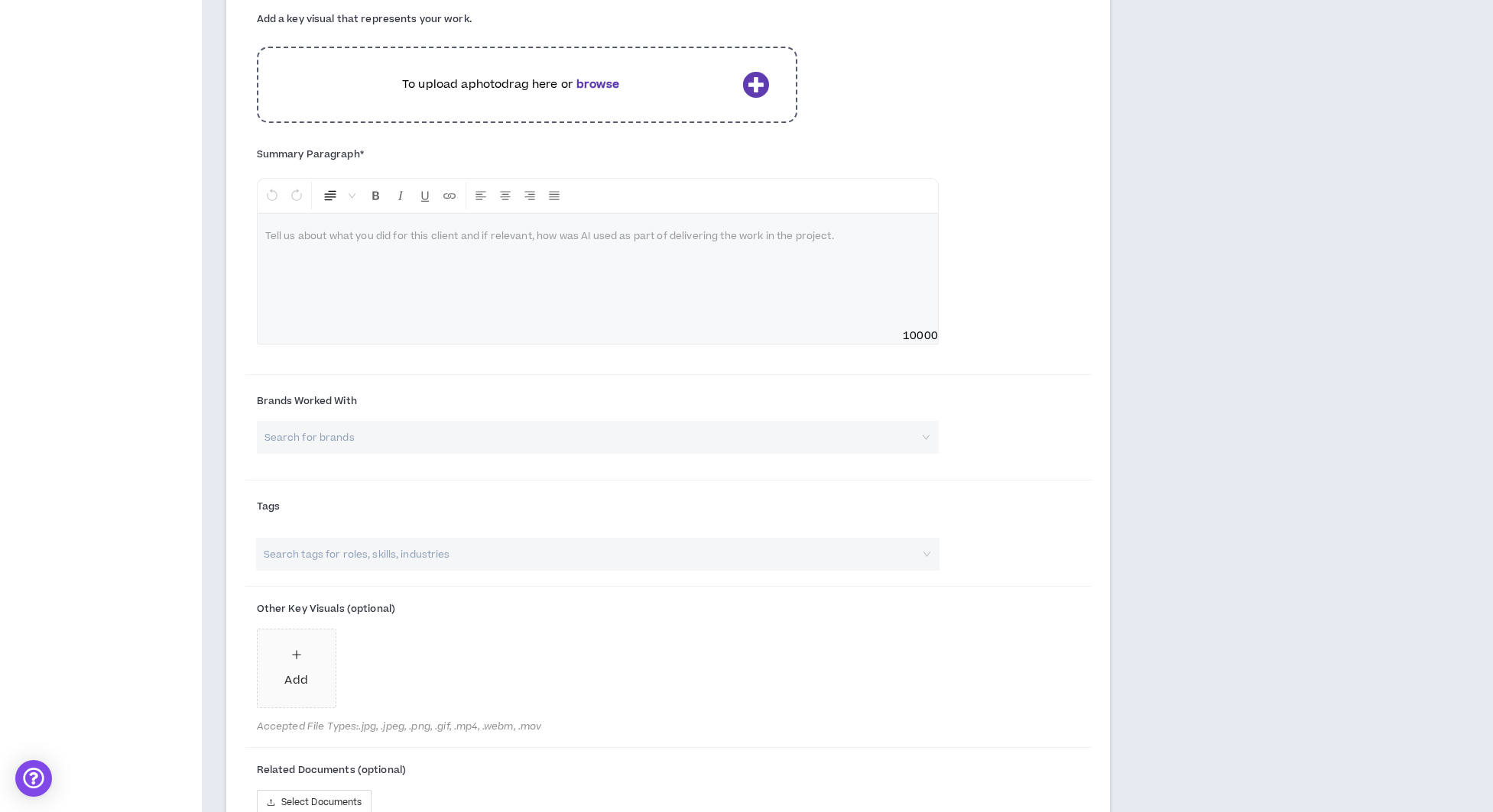
scroll to position [1177, 0]
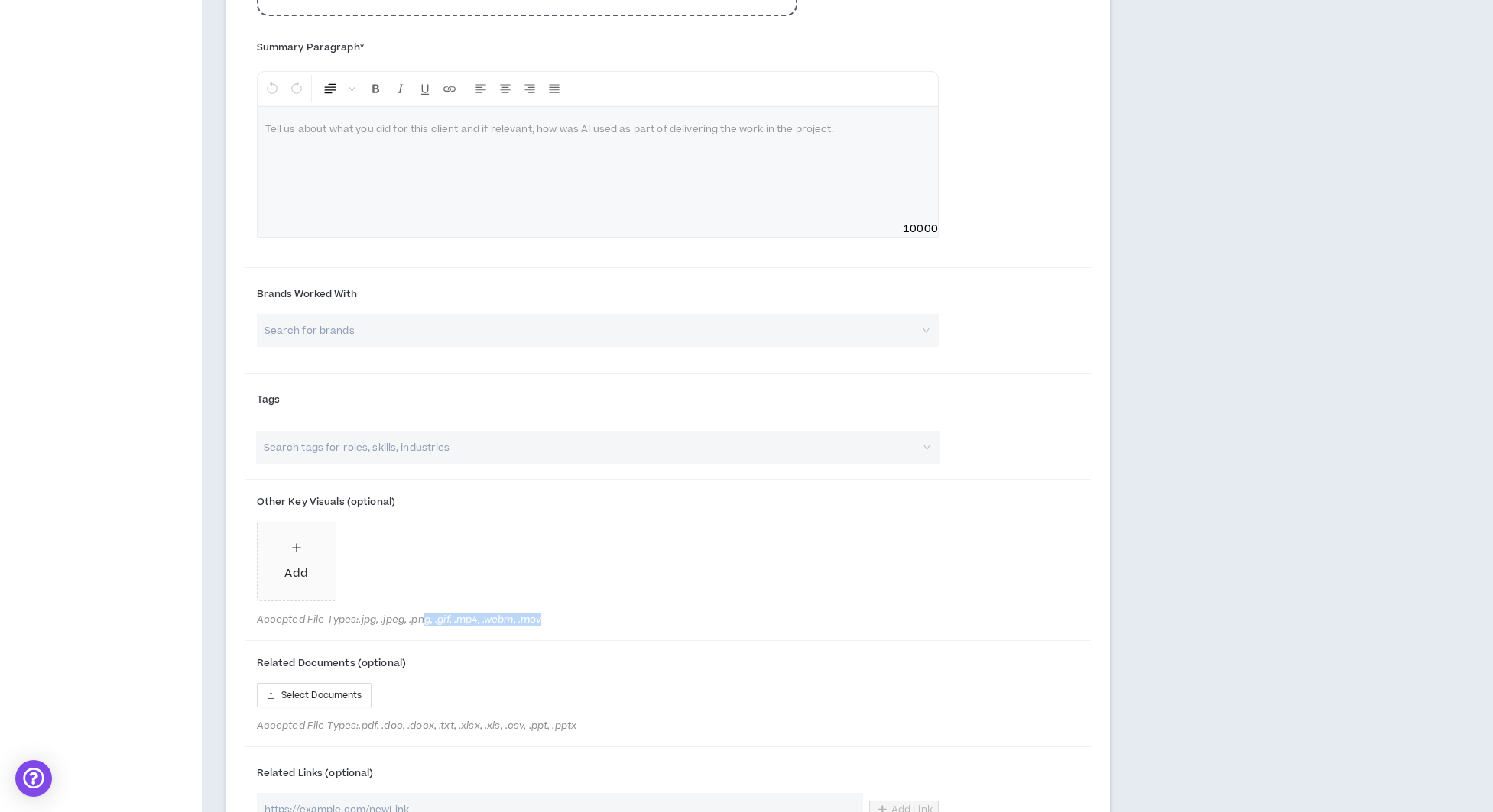
drag, startPoint x: 499, startPoint y: 616, endPoint x: 661, endPoint y: 612, distance: 162.0
click at [635, 615] on span "Accepted File Types: .jpg, .jpeg, .png, .gif, .mp4, .webm, .mov" at bounding box center [597, 620] width 682 height 12
click at [669, 614] on span "Accepted File Types: .jpg, .jpeg, .png, .gif, .mp4, .webm, .mov" at bounding box center [597, 620] width 682 height 12
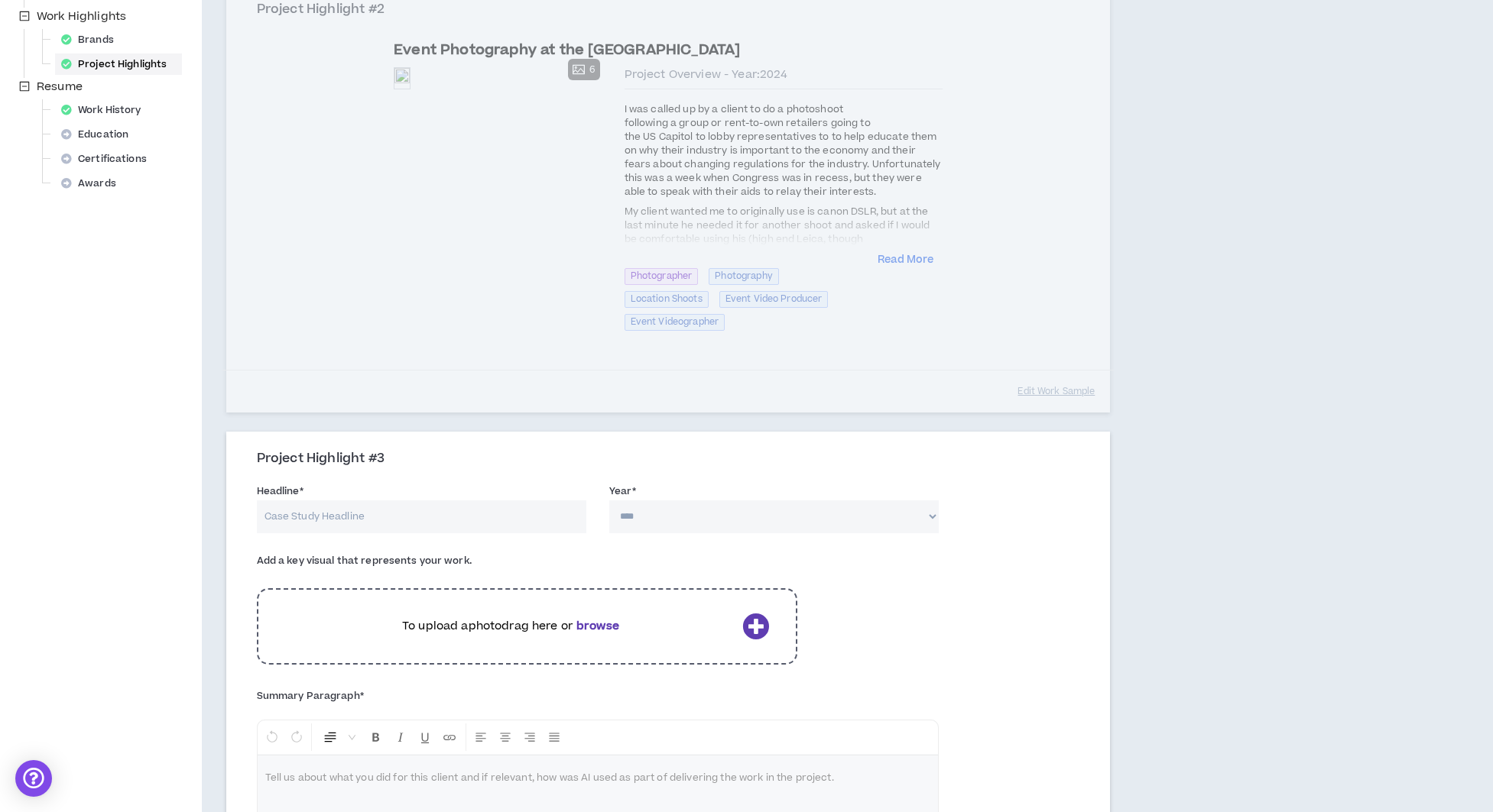
scroll to position [529, 0]
click at [356, 517] on input "Headline *" at bounding box center [422, 516] width 330 height 32
drag, startPoint x: 344, startPoint y: 508, endPoint x: 494, endPoint y: 512, distance: 150.1
click at [493, 512] on input "Environmental hwDSHOTS" at bounding box center [422, 516] width 330 height 32
type input "Environmental headshots"
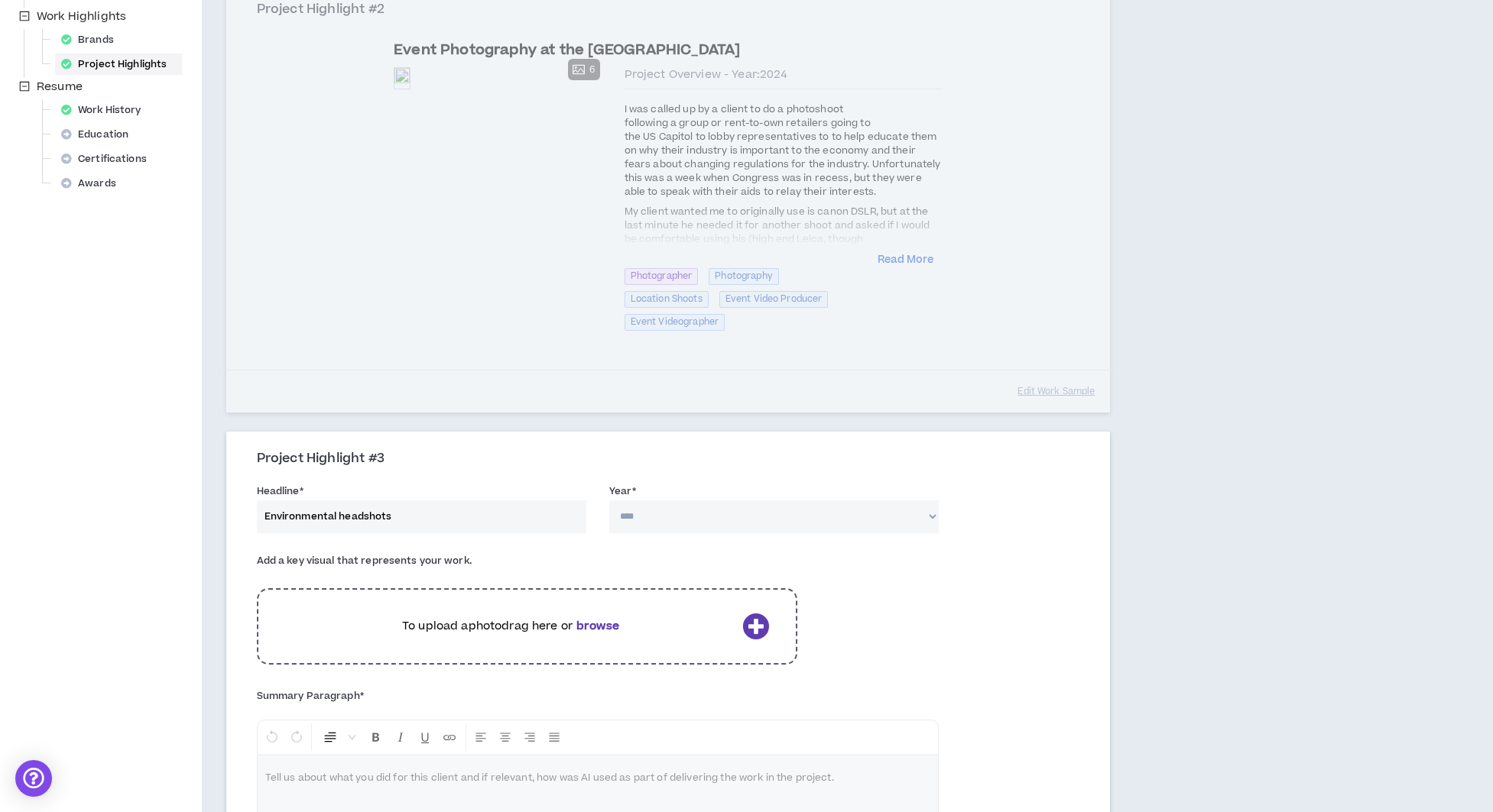
select select "****"
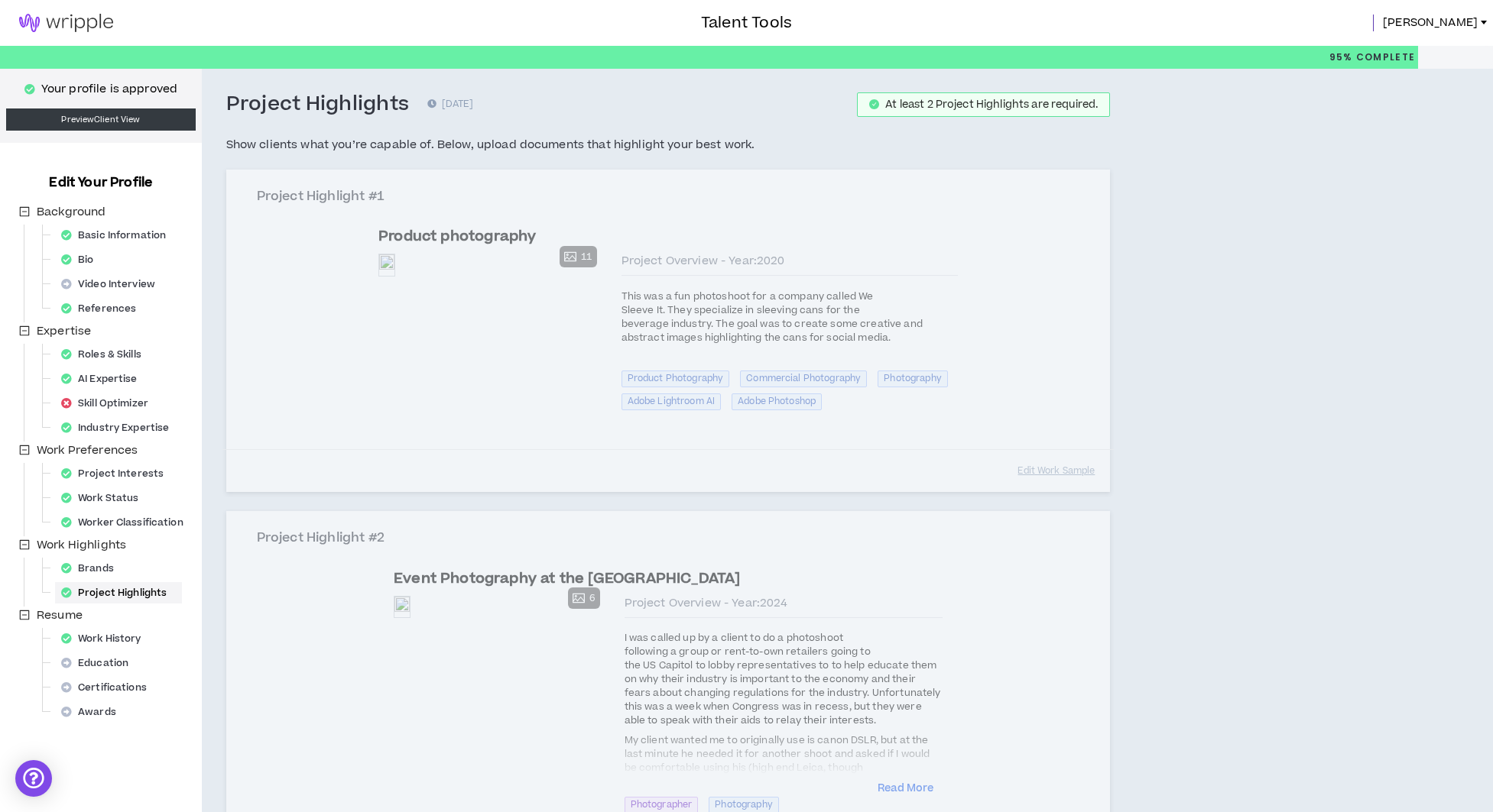
scroll to position [0, 0]
click at [946, 464] on div "Project Highlight #1 Product photography Preview 11 Preview Preview Preview Pre…" at bounding box center [669, 331] width 885 height 323
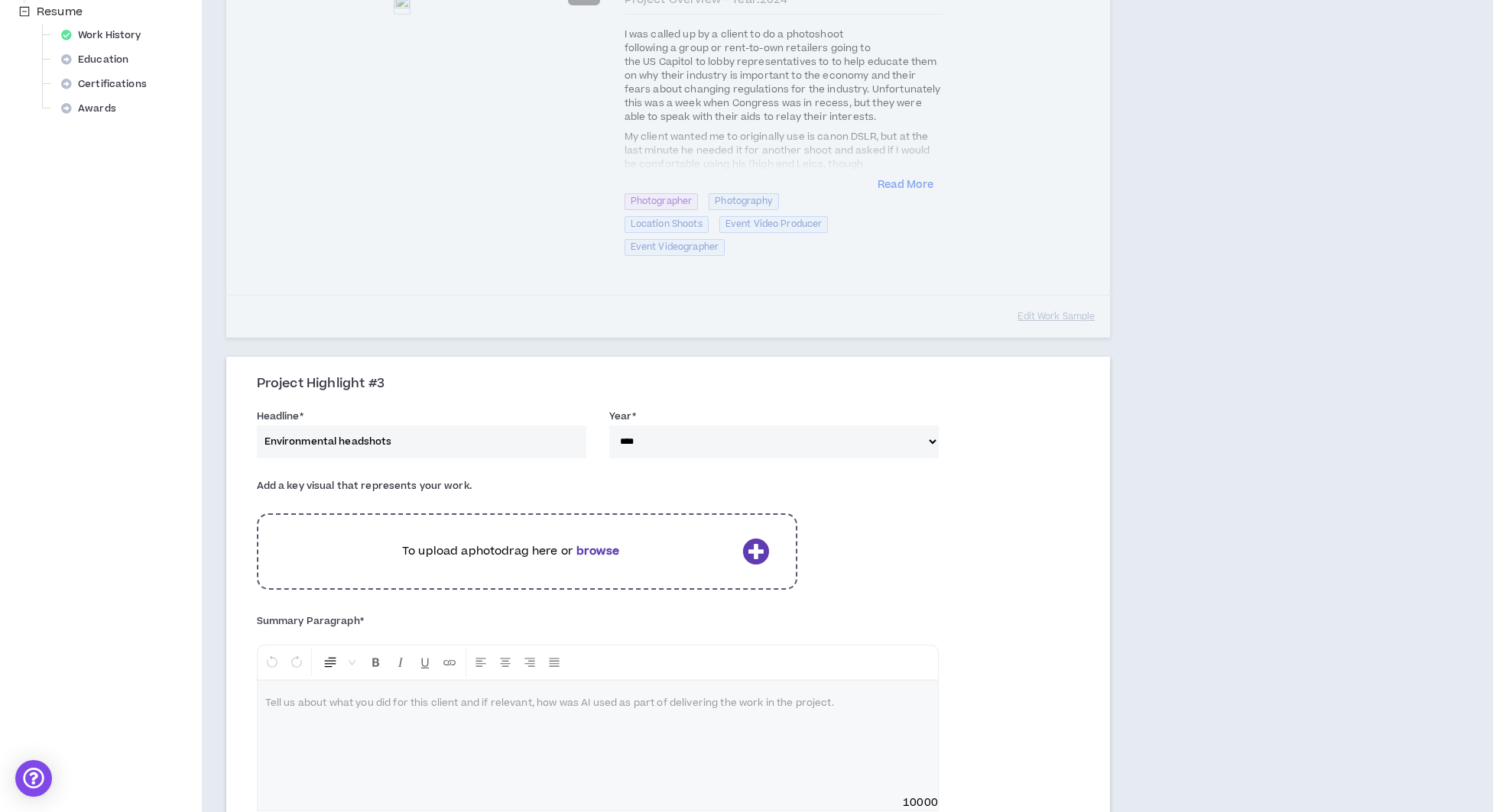
scroll to position [603, 0]
click at [755, 549] on icon at bounding box center [755, 551] width 27 height 27
click at [1201, 450] on div "Project Highlights [DATE] At least 2 Project Highlights are required. Show clie…" at bounding box center [761, 543] width 1120 height 2156
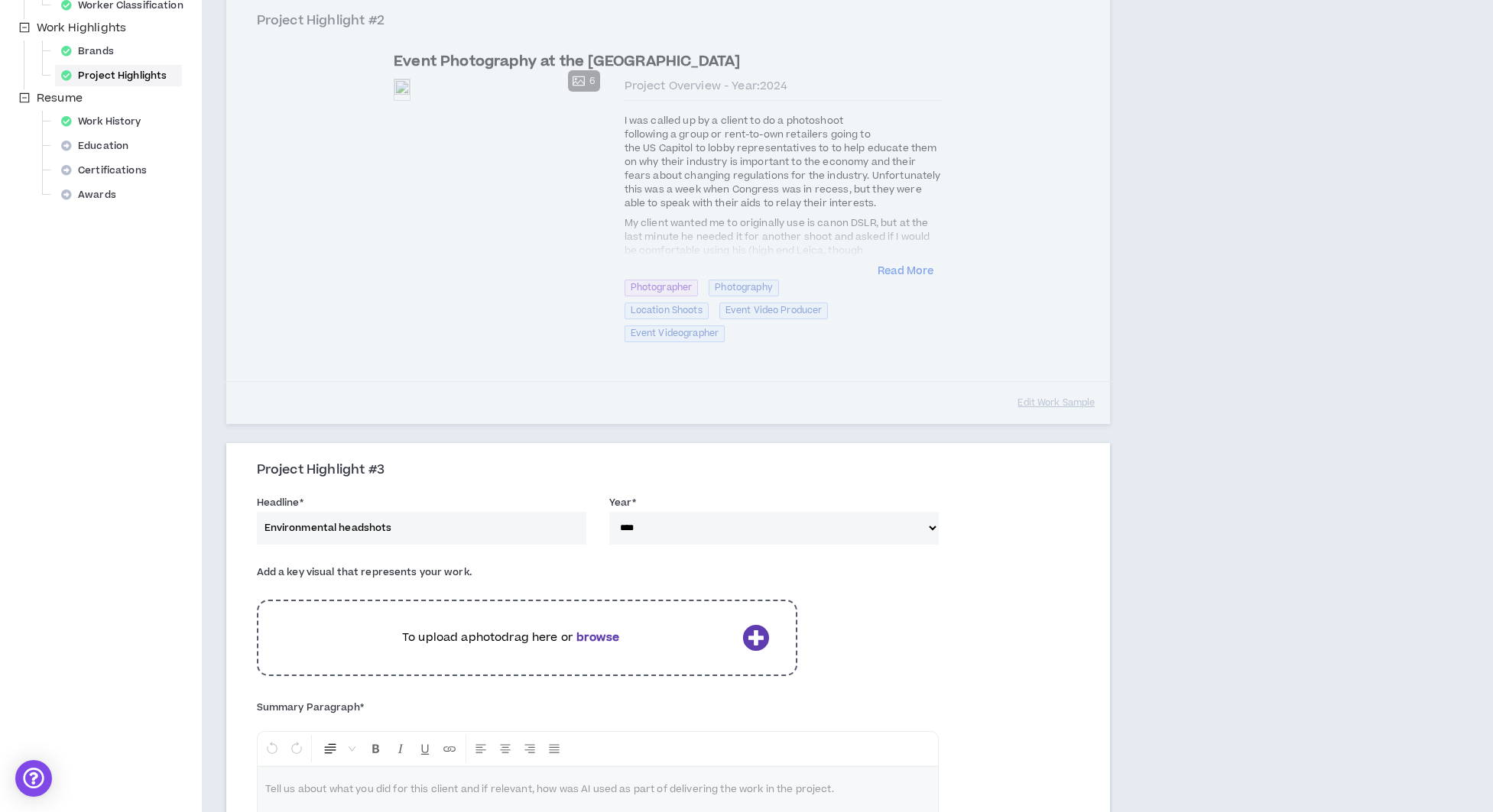
scroll to position [516, 0]
drag, startPoint x: 395, startPoint y: 525, endPoint x: 428, endPoint y: 518, distance: 33.7
click at [396, 525] on input "Environmental headshots" at bounding box center [422, 529] width 330 height 32
drag, startPoint x: 395, startPoint y: 523, endPoint x: 164, endPoint y: 503, distance: 231.9
click at [146, 509] on div "Your profile is approved Preview Client View Edit Your Profile Background Basic…" at bounding box center [746, 630] width 1493 height 2156
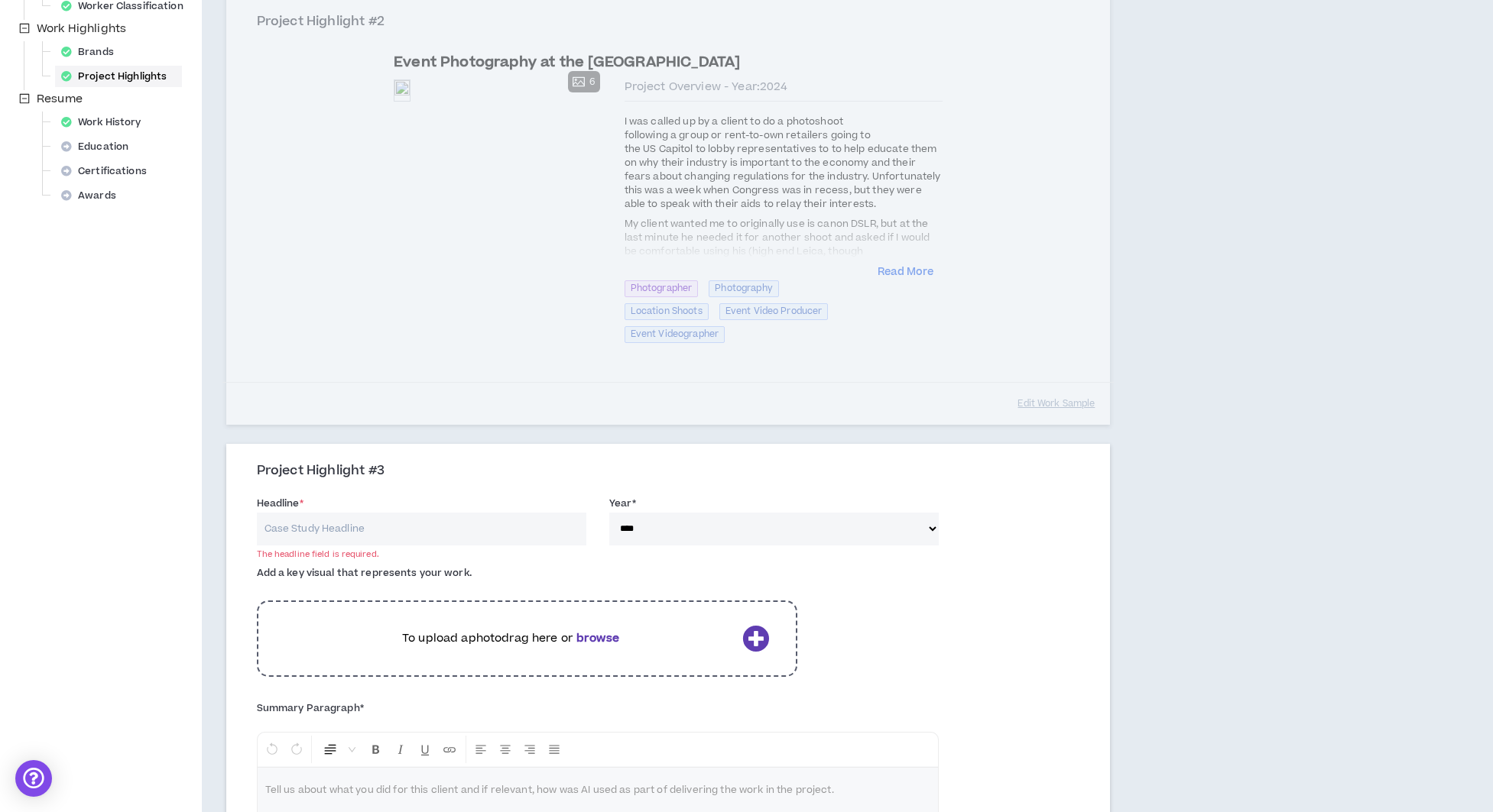
select select "****"
